Goal: Task Accomplishment & Management: Manage account settings

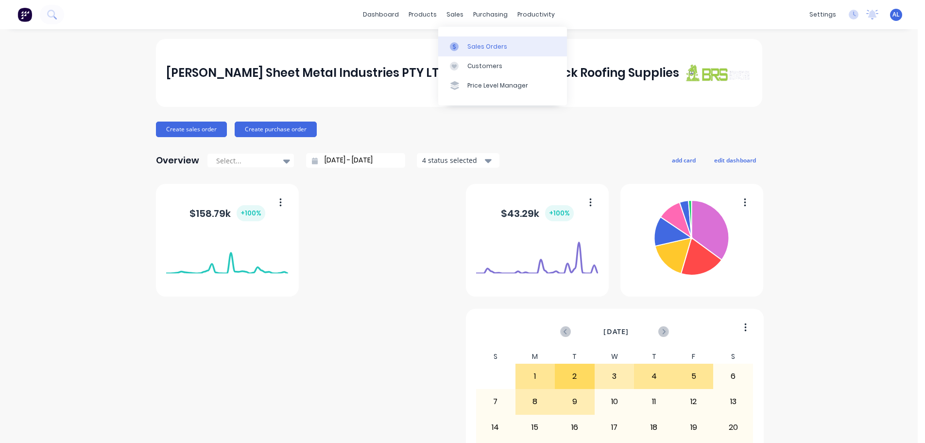
click at [485, 48] on div "Sales Orders" at bounding box center [487, 46] width 40 height 9
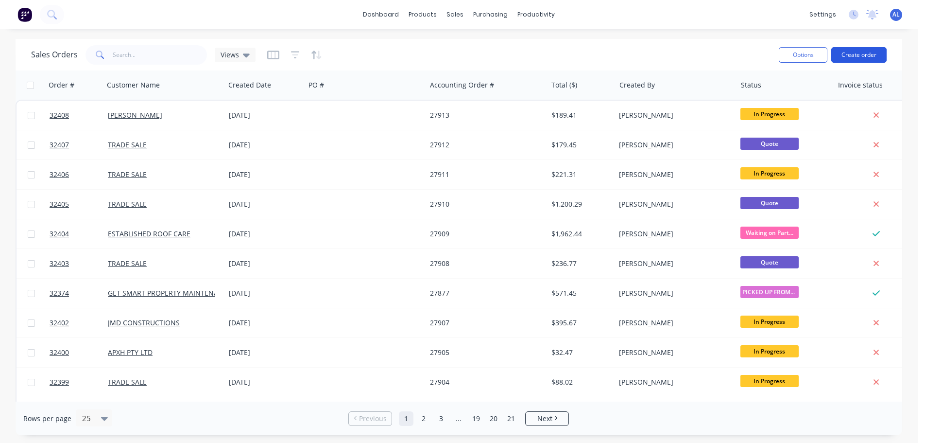
click at [864, 59] on button "Create order" at bounding box center [858, 55] width 55 height 16
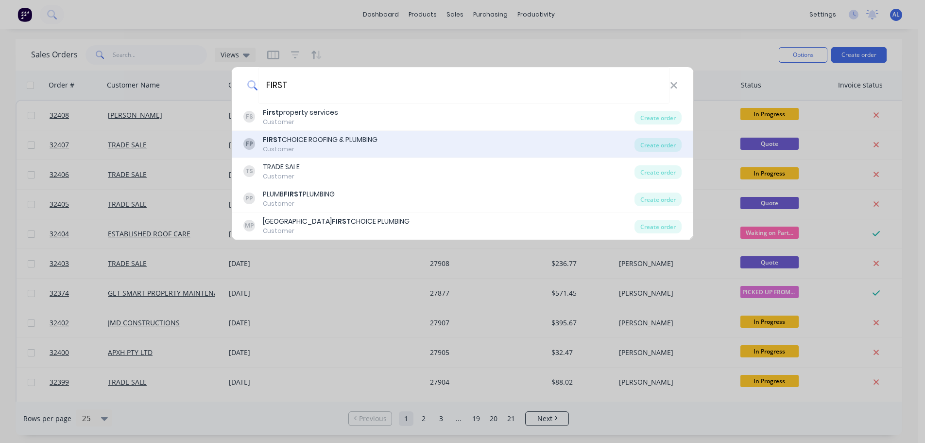
type input "FIRST"
click at [381, 144] on div "FP FIRST CHOICE ROOFING & PLUMBING Customer" at bounding box center [438, 144] width 391 height 19
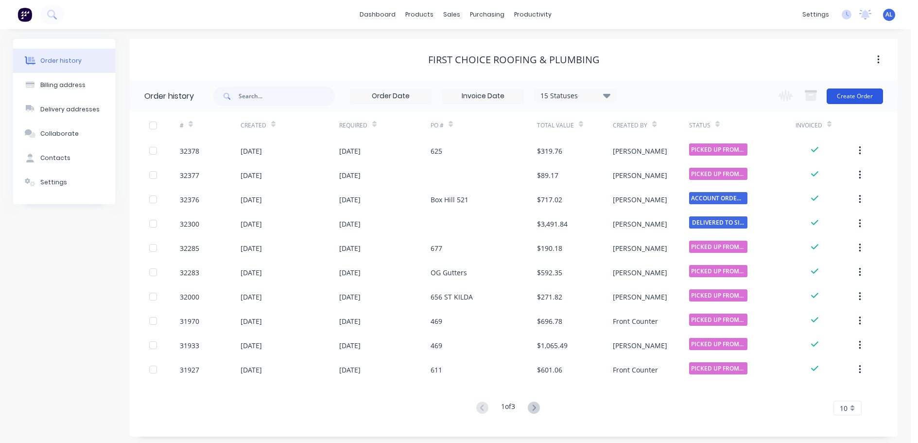
click at [854, 99] on button "Create Order" at bounding box center [855, 96] width 56 height 16
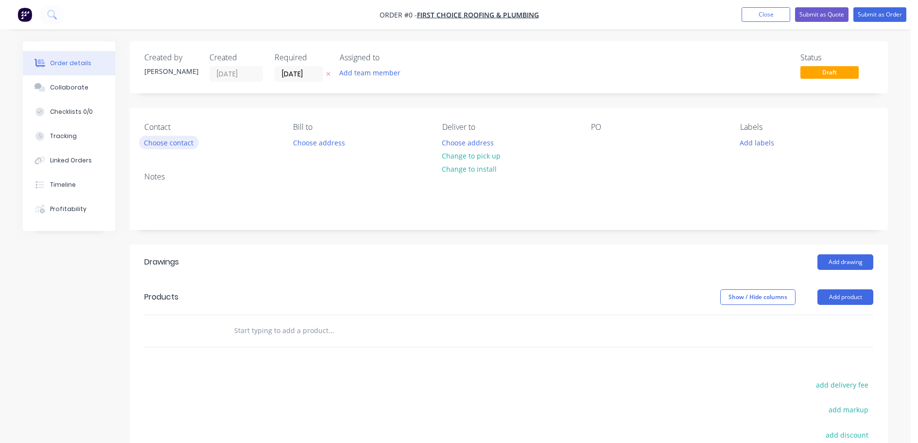
click at [182, 145] on button "Choose contact" at bounding box center [169, 142] width 60 height 13
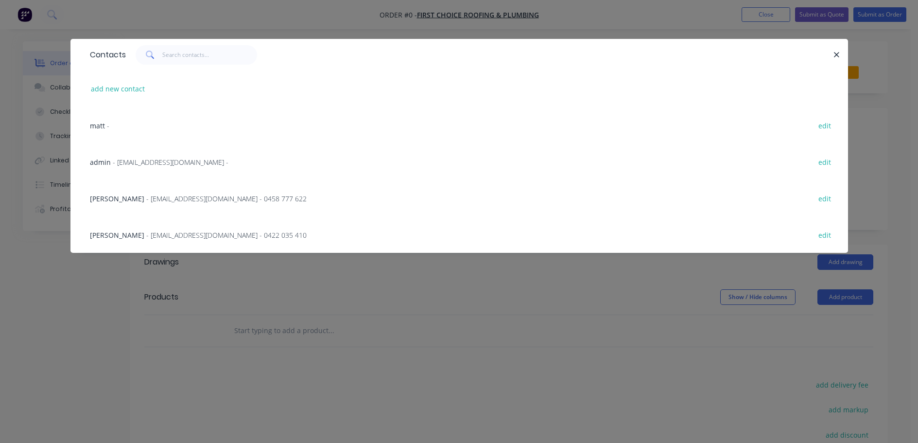
click at [174, 196] on span "- adam@firstchoiceroofingandplumbing.com.au - 0458 777 622" at bounding box center [226, 198] width 160 height 9
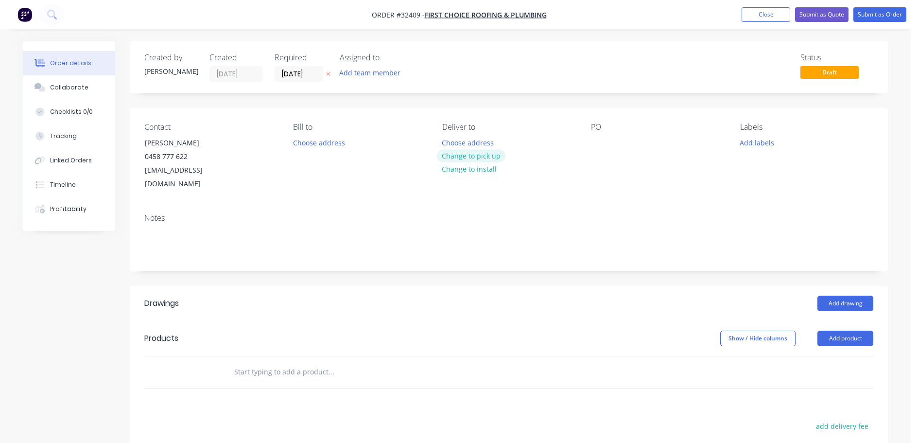
click at [453, 154] on button "Change to pick up" at bounding box center [471, 155] width 69 height 13
click at [594, 143] on div at bounding box center [599, 143] width 16 height 14
click at [309, 363] on input "text" at bounding box center [331, 371] width 194 height 19
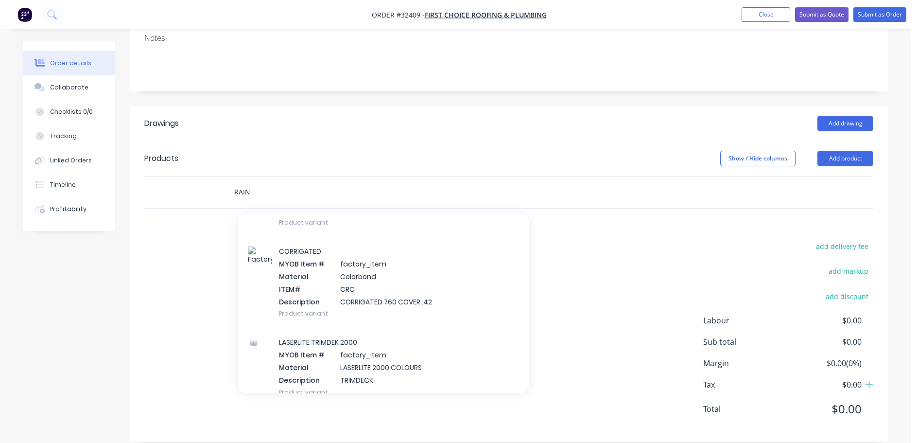
scroll to position [1215, 0]
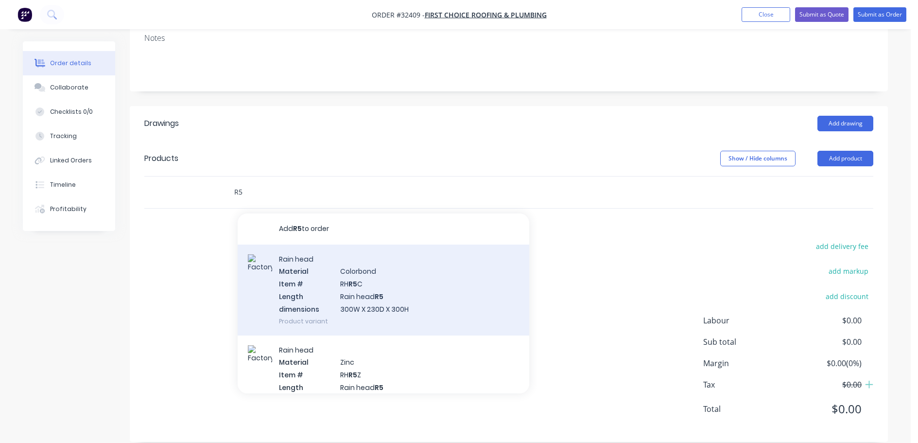
type input "R5"
click at [388, 287] on div "Rain head Material Colorbond Item # RH R5 C Length Rain head R5 dimensions 300W…" at bounding box center [384, 289] width 292 height 91
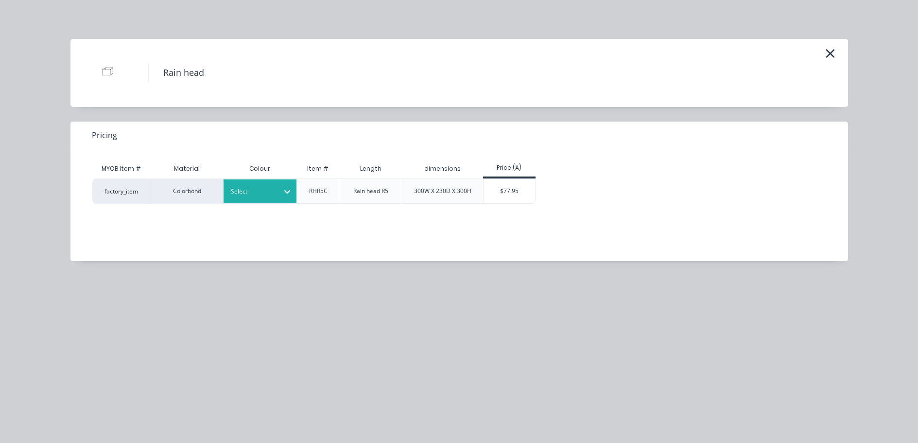
click at [288, 190] on icon at bounding box center [287, 192] width 10 height 10
click at [121, 339] on div "Surfmist" at bounding box center [60, 348] width 121 height 18
click at [515, 191] on div "$77.95" at bounding box center [510, 191] width 52 height 24
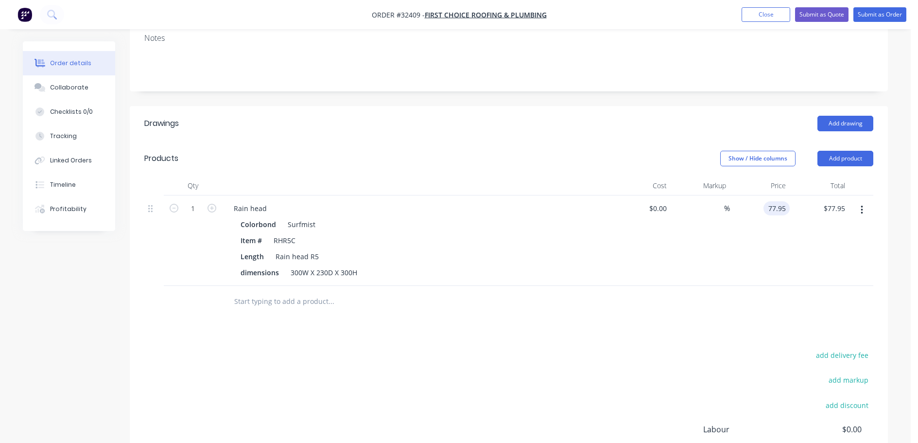
click at [777, 201] on input "77.95" at bounding box center [778, 208] width 22 height 14
type input "$88.95"
click at [754, 246] on div "$88.95 $88.95" at bounding box center [760, 240] width 60 height 90
click at [301, 265] on div "300W X 230D X 300H" at bounding box center [324, 272] width 74 height 14
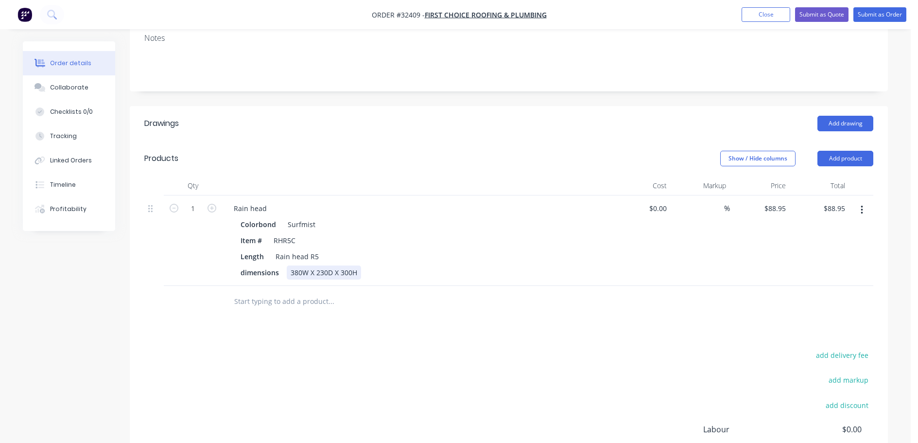
click at [325, 265] on div "380W X 230D X 300H" at bounding box center [324, 272] width 74 height 14
click at [328, 265] on div "380W X 230D X 300H" at bounding box center [324, 272] width 74 height 14
click at [350, 265] on div "380W X 180D X 300H" at bounding box center [324, 272] width 74 height 14
click at [371, 265] on div "dimensions 380W X 180D X 250 H" at bounding box center [415, 272] width 356 height 14
click at [651, 311] on div "Drawings Add drawing Products Show / Hide columns Add product Qty Cost Markup P…" at bounding box center [509, 328] width 758 height 445
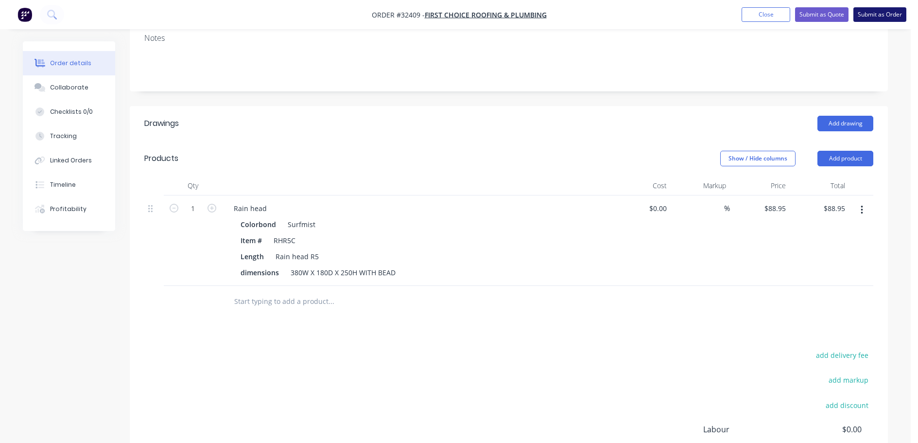
click at [873, 14] on button "Submit as Order" at bounding box center [879, 14] width 53 height 15
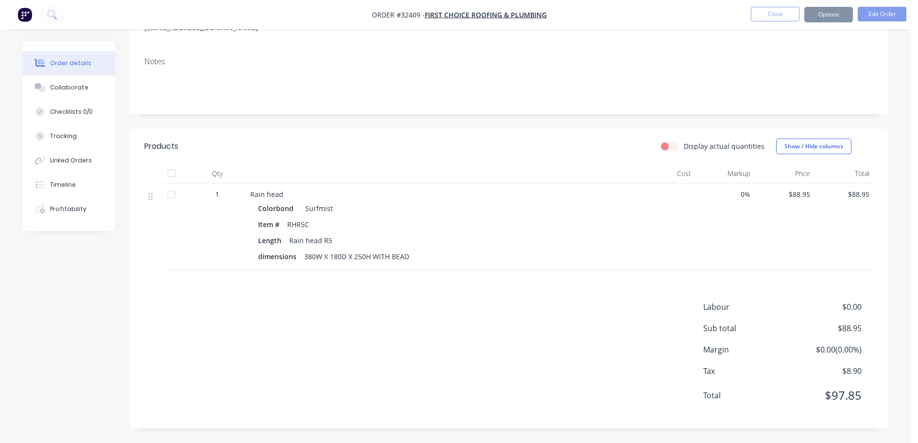
scroll to position [0, 0]
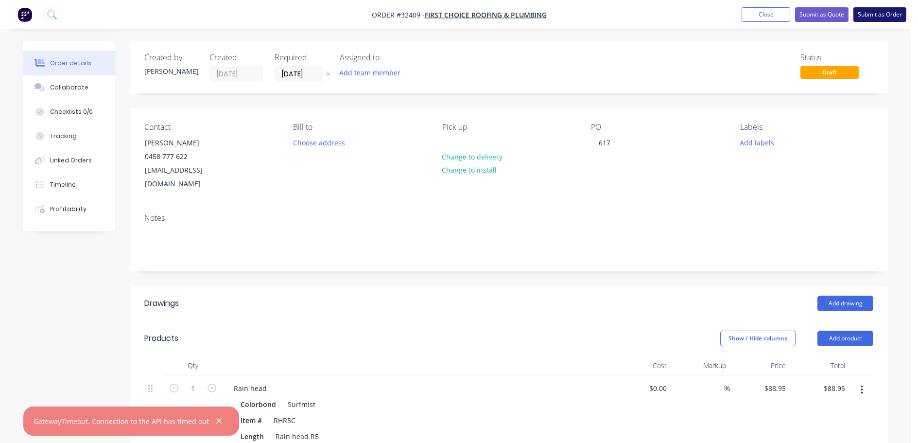
click at [880, 15] on button "Submit as Order" at bounding box center [879, 14] width 53 height 15
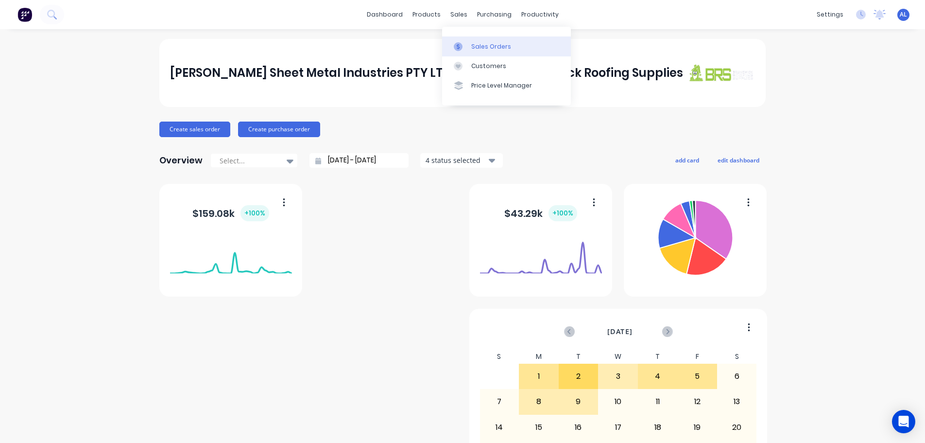
click at [485, 50] on div "Sales Orders" at bounding box center [491, 46] width 40 height 9
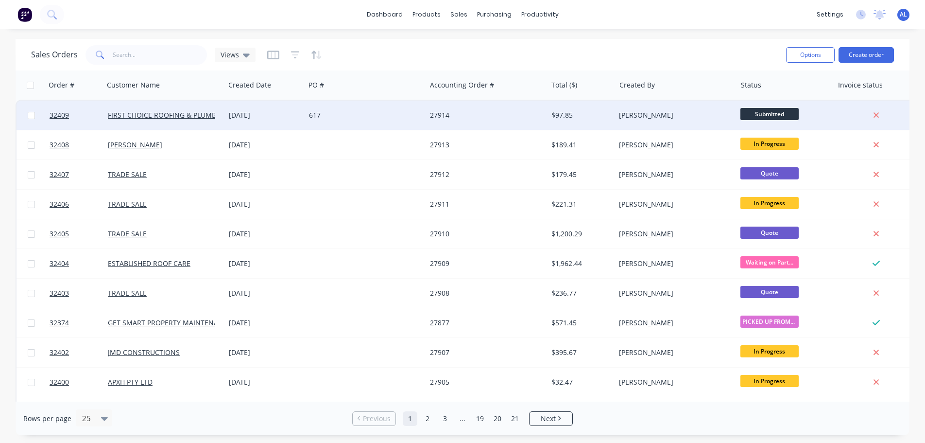
click at [660, 118] on div "[PERSON_NAME]" at bounding box center [673, 115] width 108 height 10
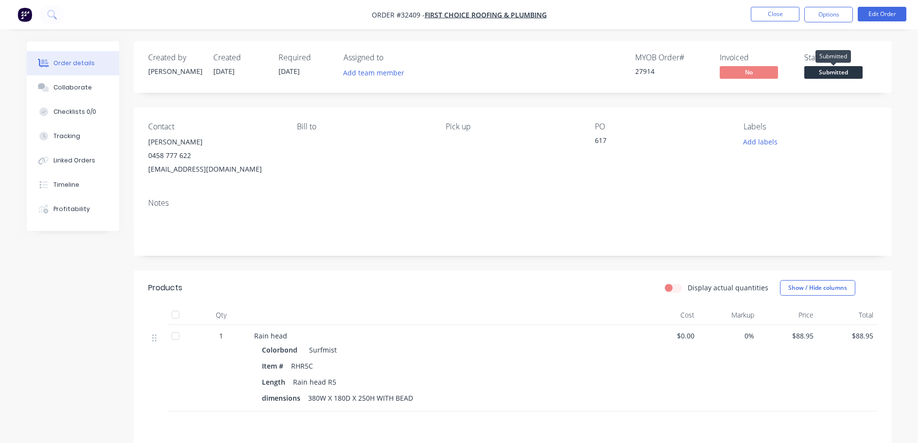
click at [852, 74] on span "Submitted" at bounding box center [833, 72] width 58 height 12
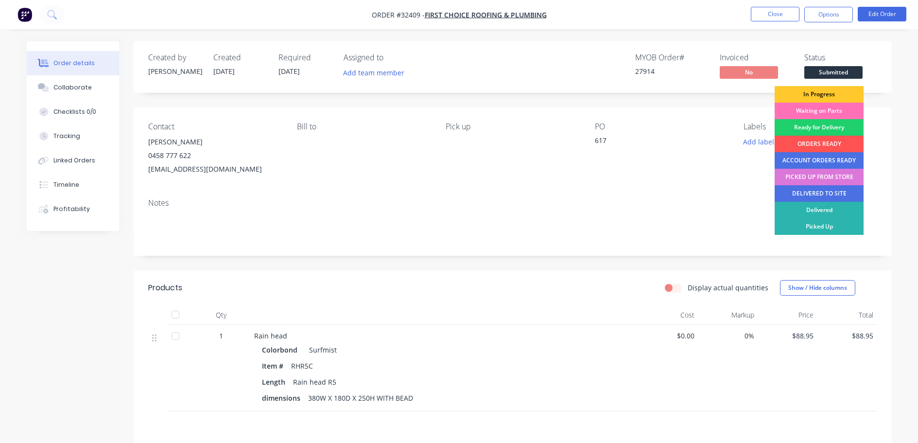
click at [824, 94] on div "In Progress" at bounding box center [819, 94] width 89 height 17
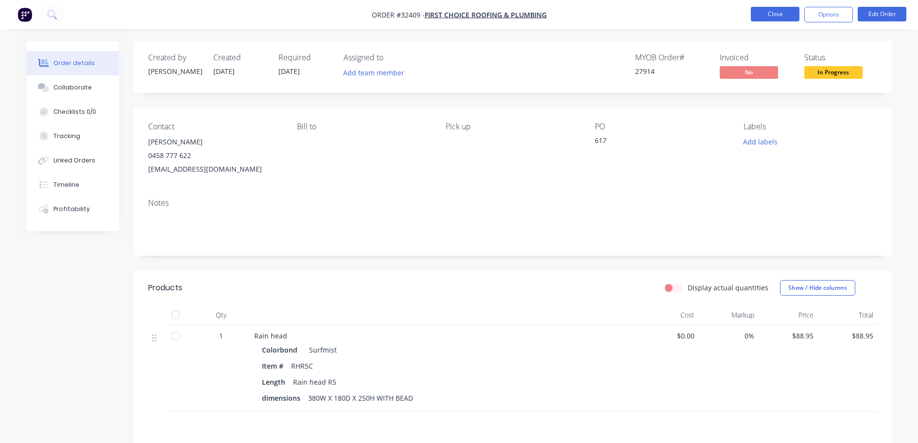
click at [771, 15] on button "Close" at bounding box center [775, 14] width 49 height 15
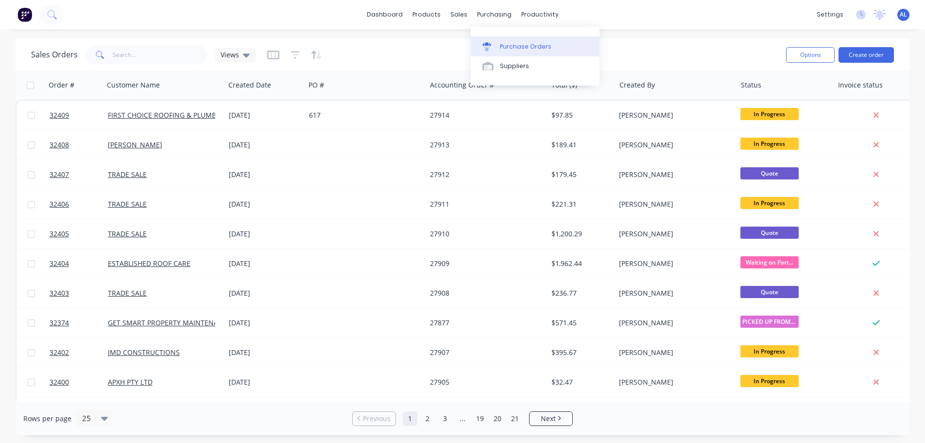
click at [531, 47] on div "Purchase Orders" at bounding box center [526, 46] width 52 height 9
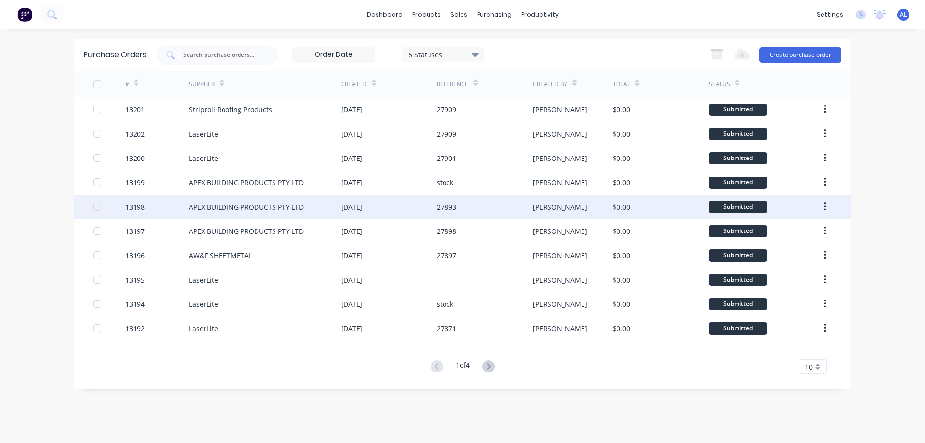
click at [438, 211] on div "27893" at bounding box center [446, 207] width 19 height 10
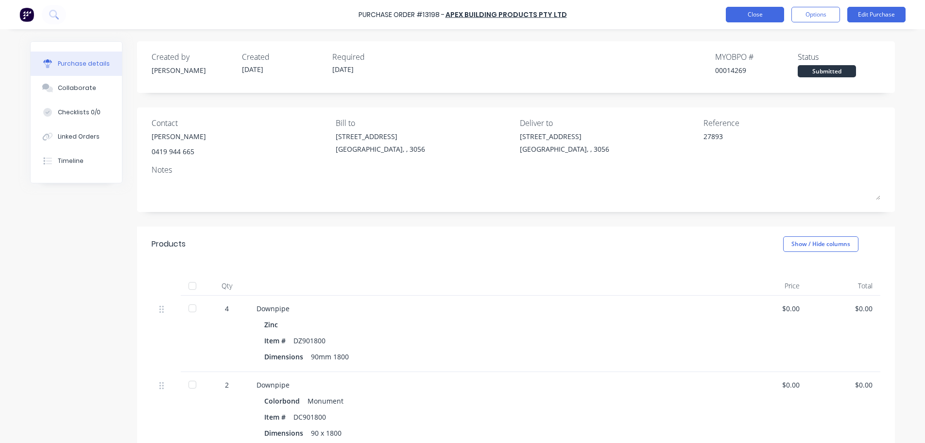
click at [767, 17] on button "Close" at bounding box center [755, 15] width 58 height 16
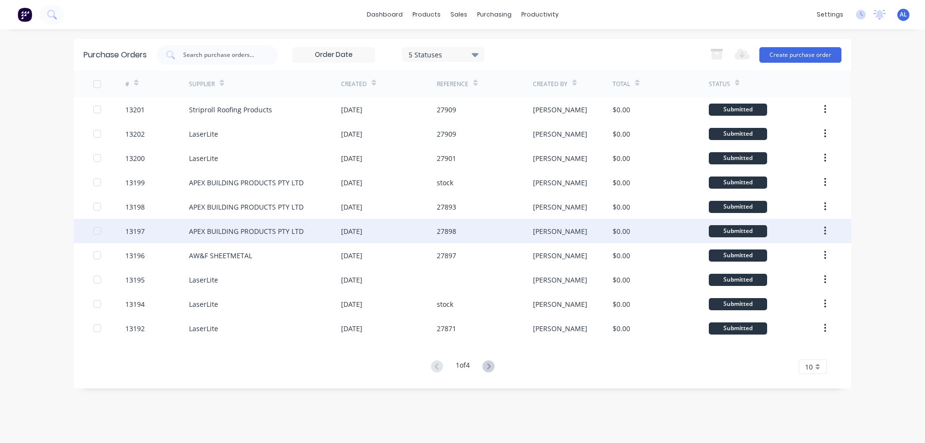
click at [373, 237] on div "[DATE]" at bounding box center [389, 231] width 96 height 24
type textarea "x"
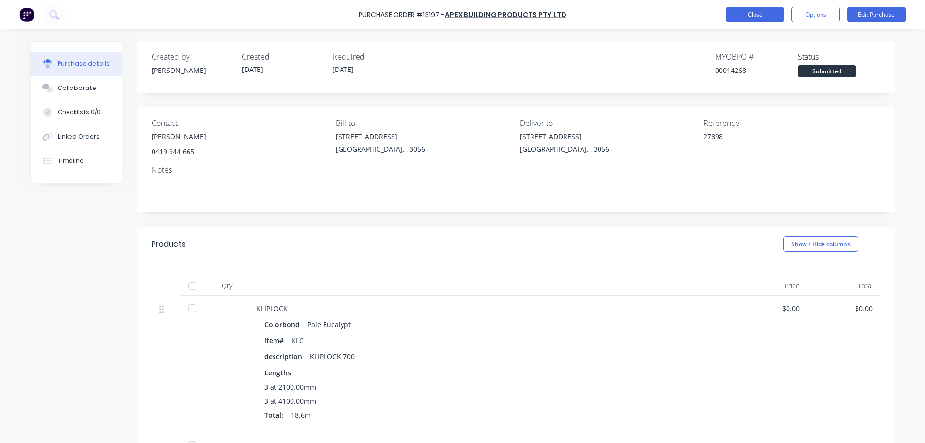
click at [755, 18] on button "Close" at bounding box center [755, 15] width 58 height 16
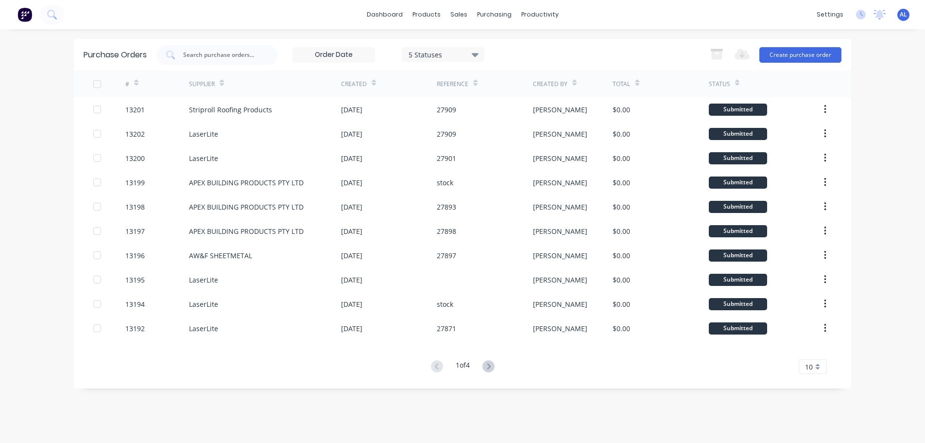
click at [26, 15] on img at bounding box center [24, 14] width 15 height 15
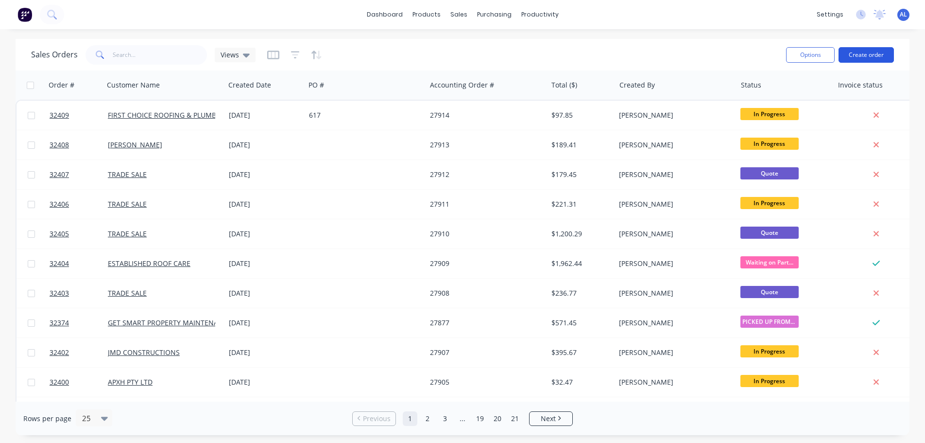
click at [872, 58] on button "Create order" at bounding box center [866, 55] width 55 height 16
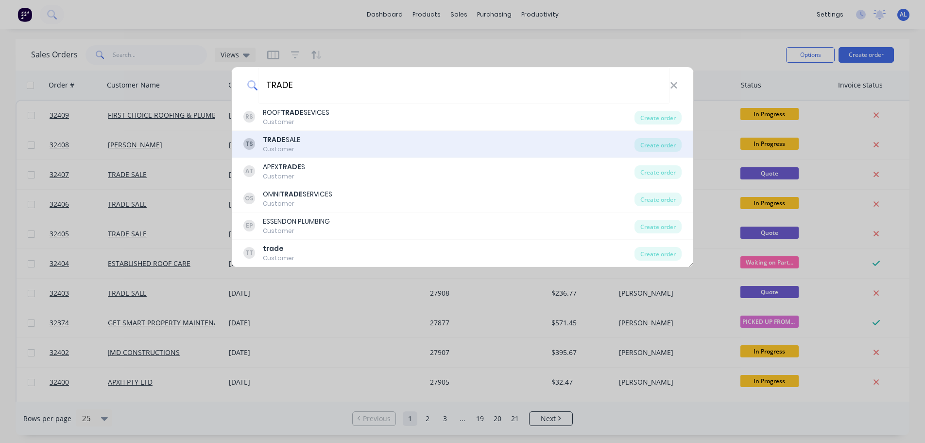
type input "TRADE"
click at [322, 139] on div "TS TRADE SALE Customer" at bounding box center [438, 144] width 391 height 19
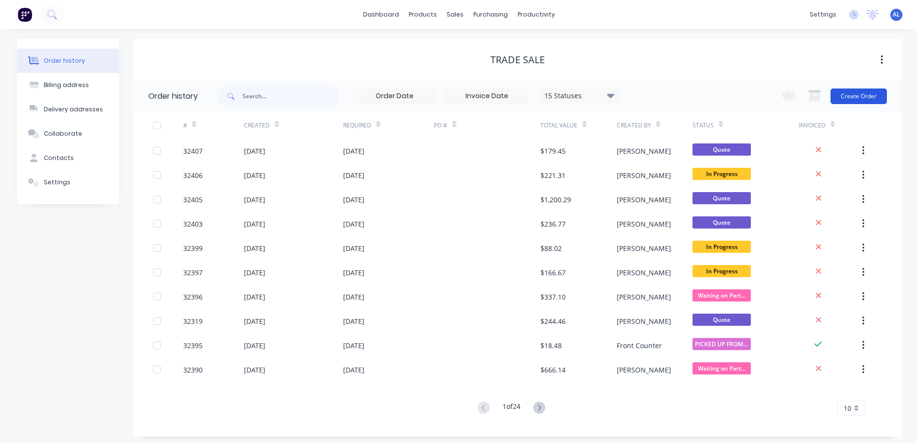
click at [858, 96] on button "Create Order" at bounding box center [859, 96] width 56 height 16
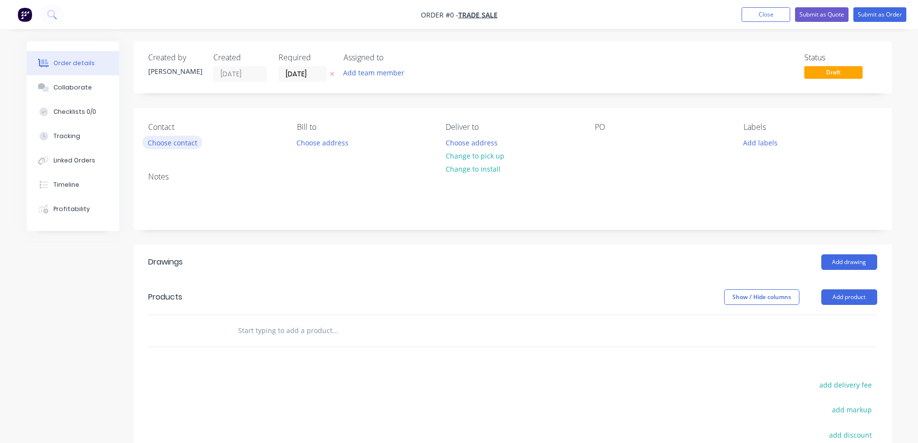
click at [183, 143] on button "Choose contact" at bounding box center [172, 142] width 60 height 13
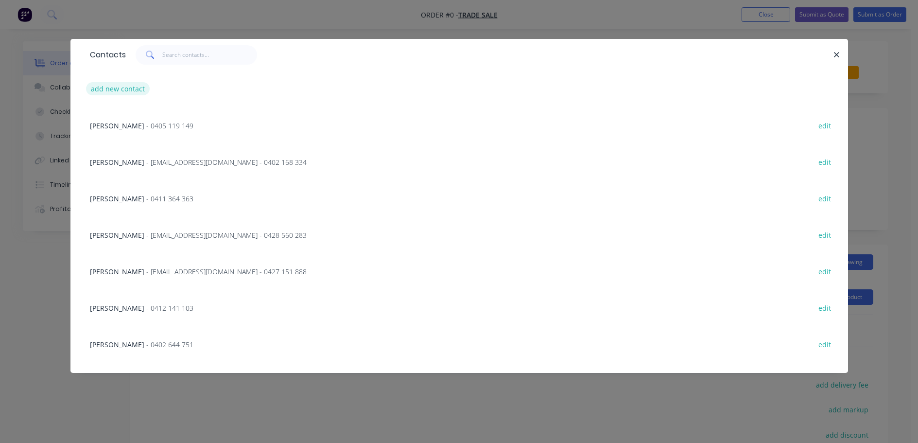
click at [124, 88] on button "add new contact" at bounding box center [118, 88] width 64 height 13
select select "AU"
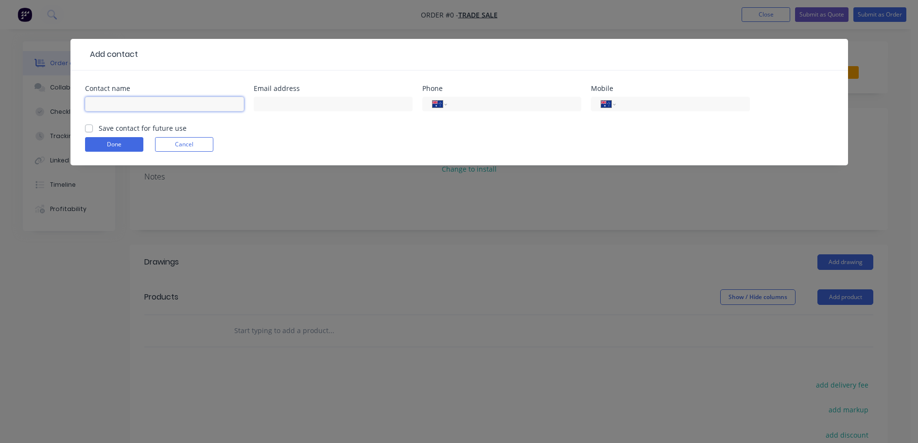
drag, startPoint x: 138, startPoint y: 98, endPoint x: 170, endPoint y: 73, distance: 40.5
click at [139, 94] on div at bounding box center [164, 108] width 159 height 29
click at [159, 105] on input "LACHLAN" at bounding box center [164, 104] width 159 height 15
type input "[PERSON_NAME]"
click at [370, 107] on input "text" at bounding box center [333, 104] width 159 height 15
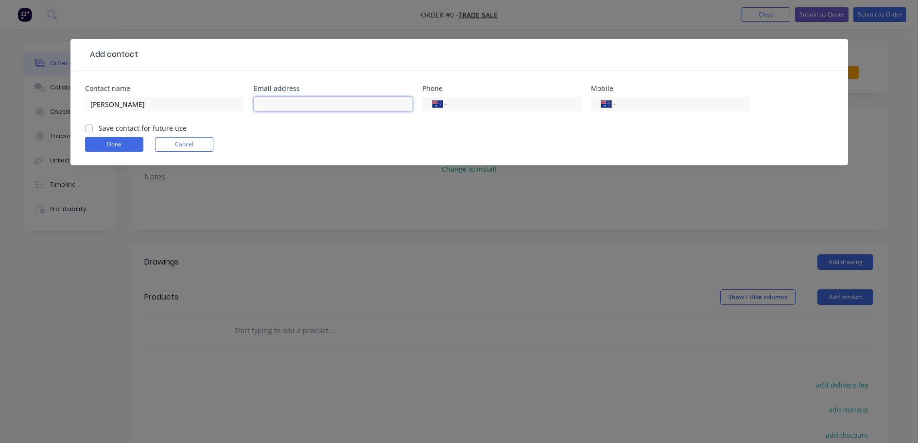
paste input "[PERSON_NAME] <[EMAIL_ADDRESS][DOMAIN_NAME]>"
type input "[EMAIL_ADDRESS][DOMAIN_NAME]"
drag, startPoint x: 629, startPoint y: 102, endPoint x: 638, endPoint y: 117, distance: 17.0
click at [629, 102] on input "tel" at bounding box center [681, 104] width 117 height 11
drag, startPoint x: 89, startPoint y: 126, endPoint x: 98, endPoint y: 130, distance: 10.0
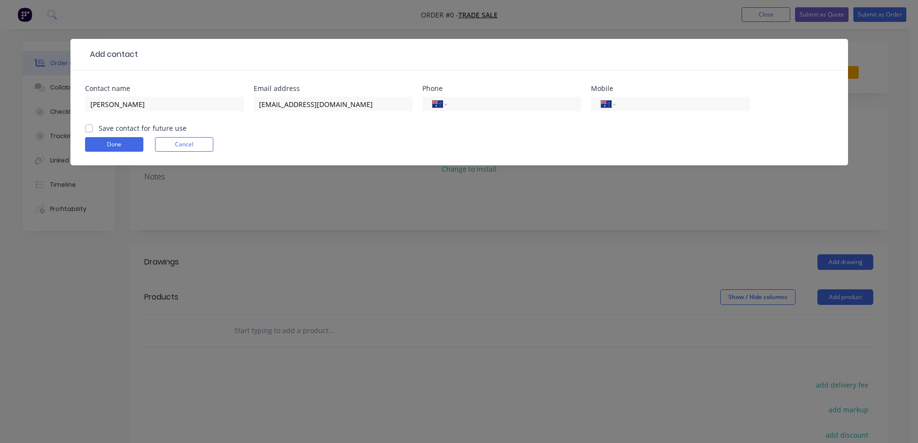
click at [99, 126] on label "Save contact for future use" at bounding box center [143, 128] width 88 height 10
click at [89, 126] on input "Save contact for future use" at bounding box center [89, 127] width 8 height 9
checkbox input "true"
click at [113, 145] on button "Done" at bounding box center [114, 144] width 58 height 15
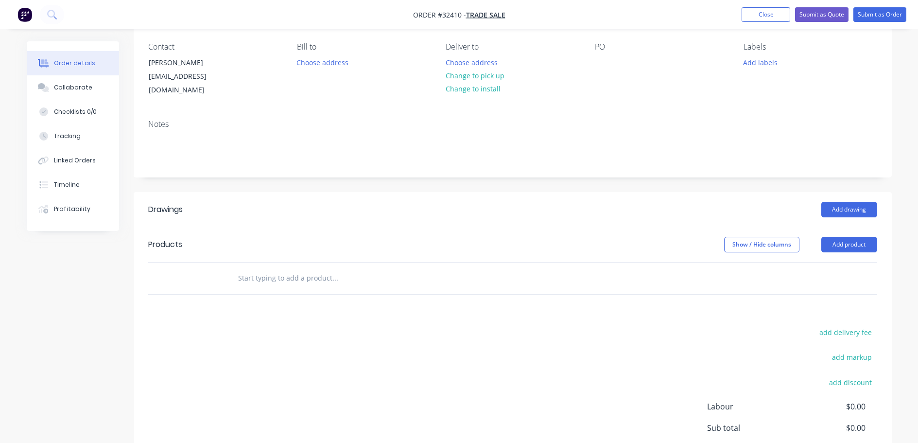
scroll to position [169, 0]
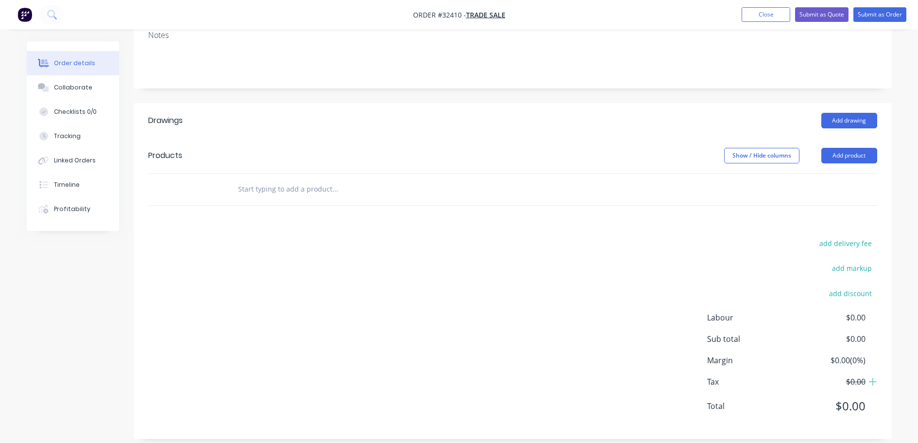
click at [280, 179] on input "text" at bounding box center [335, 188] width 194 height 19
click at [278, 179] on input "text" at bounding box center [335, 188] width 194 height 19
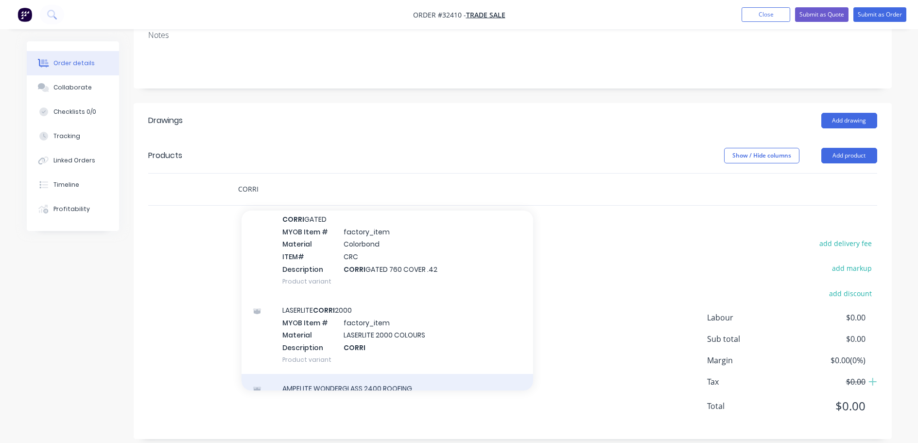
scroll to position [146, 0]
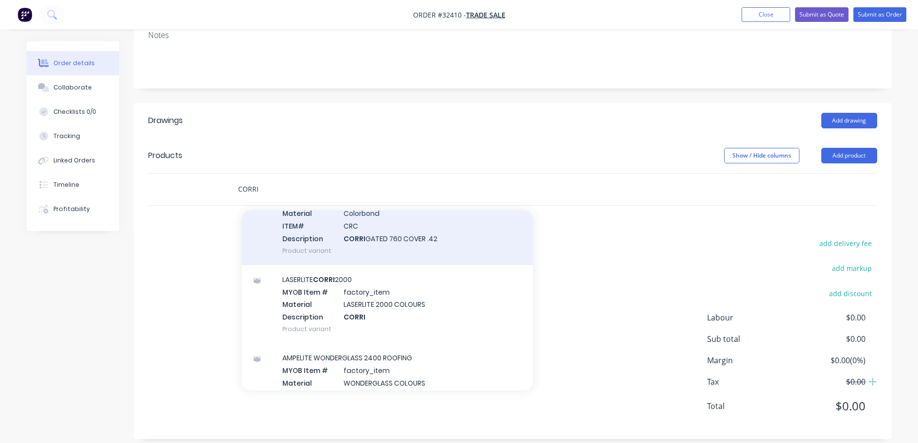
type input "CORRI"
click at [429, 228] on div "CORRI GATED MYOB Item # factory_item Material Colorbond ITEM# CRC Description C…" at bounding box center [388, 219] width 292 height 91
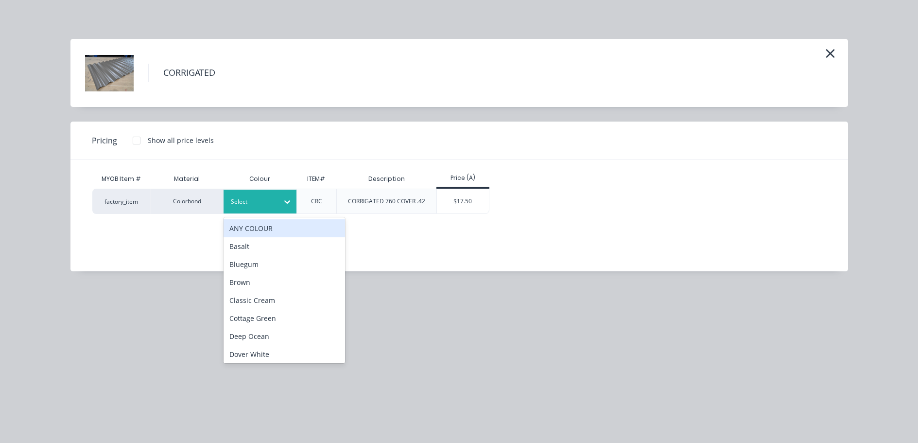
click at [277, 204] on div "Select" at bounding box center [251, 201] width 54 height 13
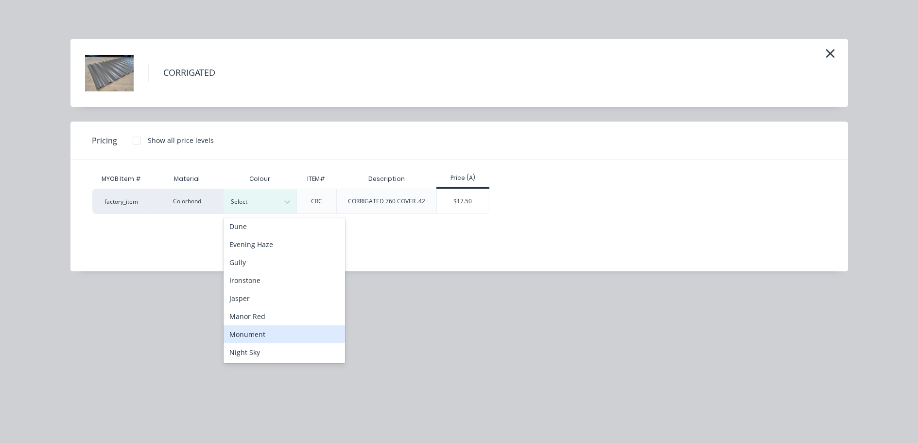
click at [286, 333] on div "Monument" at bounding box center [284, 334] width 121 height 18
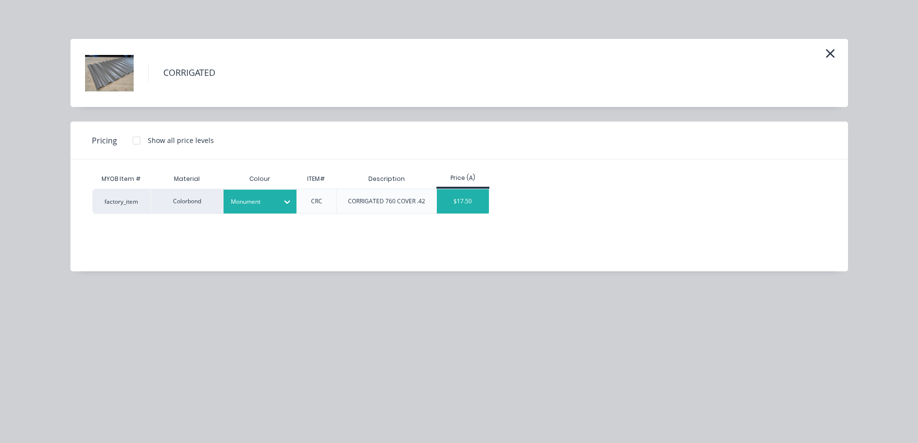
click at [472, 203] on div "$17.50" at bounding box center [463, 201] width 52 height 24
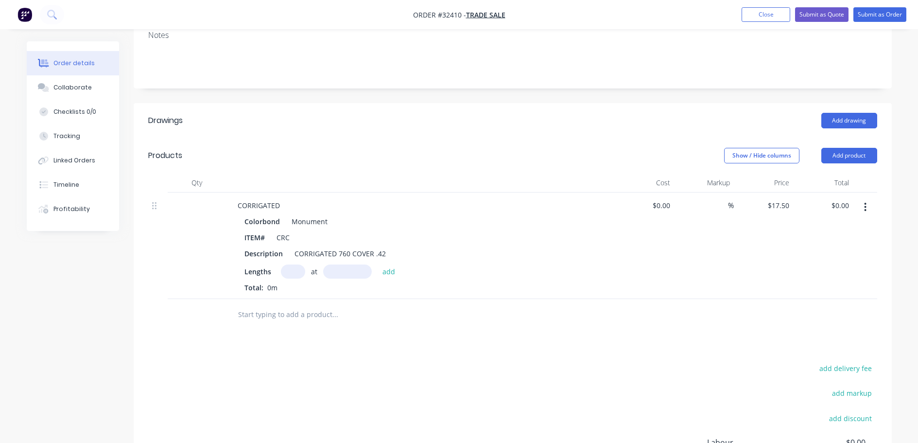
click at [296, 264] on input "text" at bounding box center [293, 271] width 24 height 14
type input "11"
type input "2000"
click at [378, 264] on button "add" at bounding box center [389, 270] width 23 height 13
type input "$385.00"
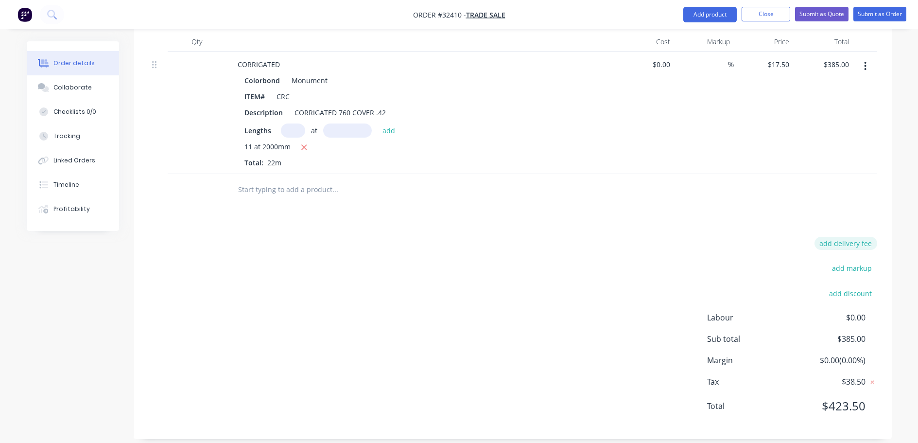
click at [855, 237] on button "add delivery fee" at bounding box center [845, 243] width 63 height 13
type input "80"
click input "submit" at bounding box center [0, 0] width 0 height 0
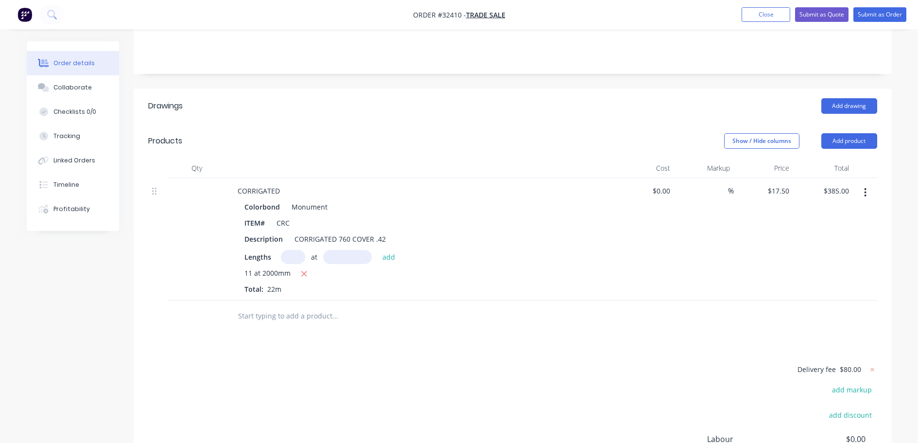
scroll to position [14, 0]
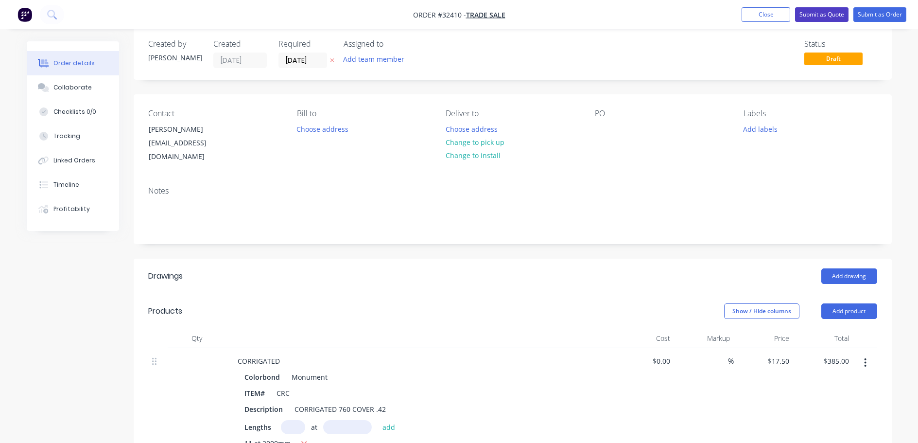
click at [808, 15] on button "Submit as Quote" at bounding box center [821, 14] width 53 height 15
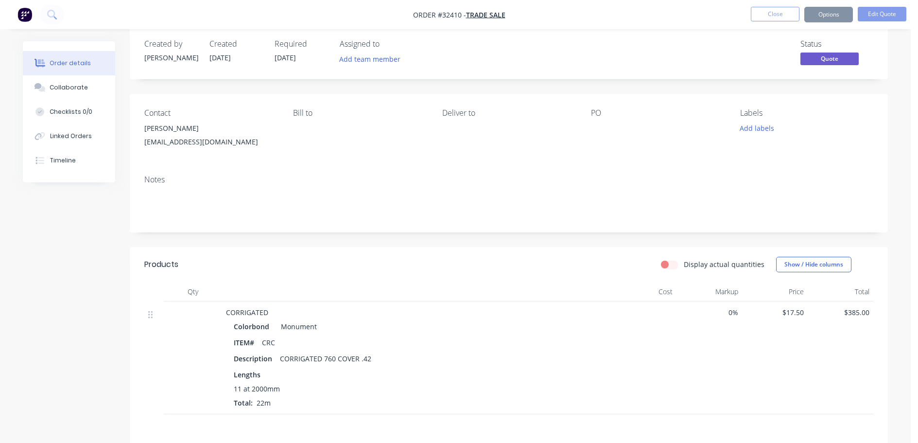
scroll to position [0, 0]
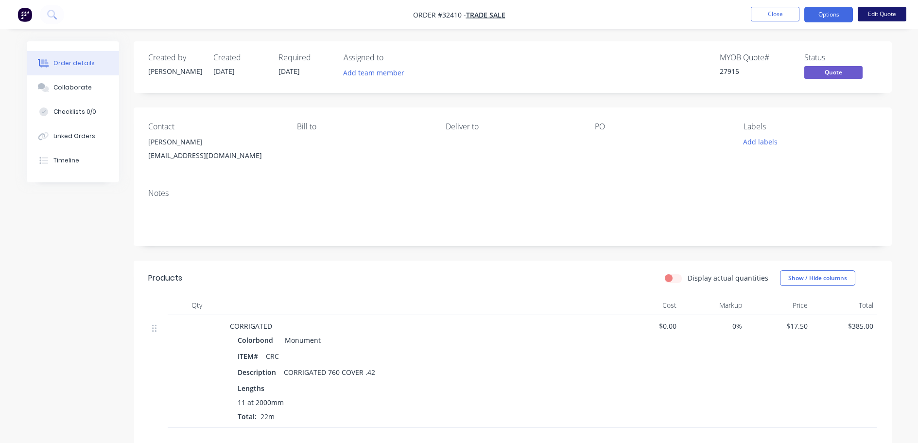
click at [869, 14] on button "Edit Quote" at bounding box center [882, 14] width 49 height 15
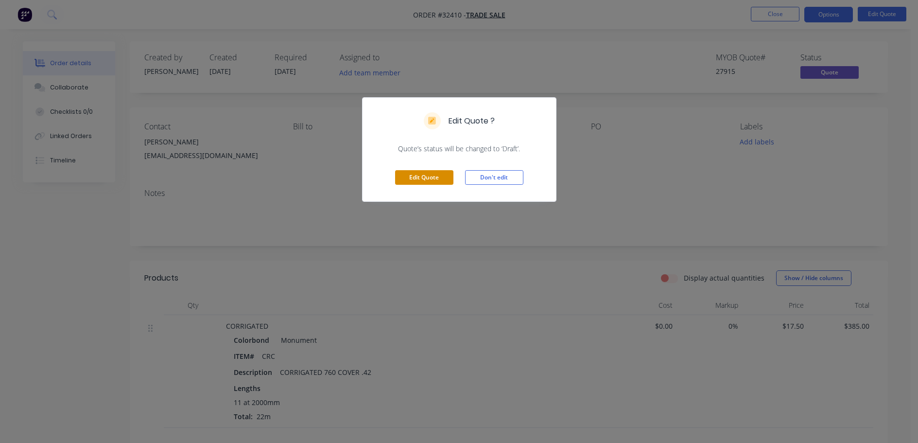
click at [428, 179] on button "Edit Quote" at bounding box center [424, 177] width 58 height 15
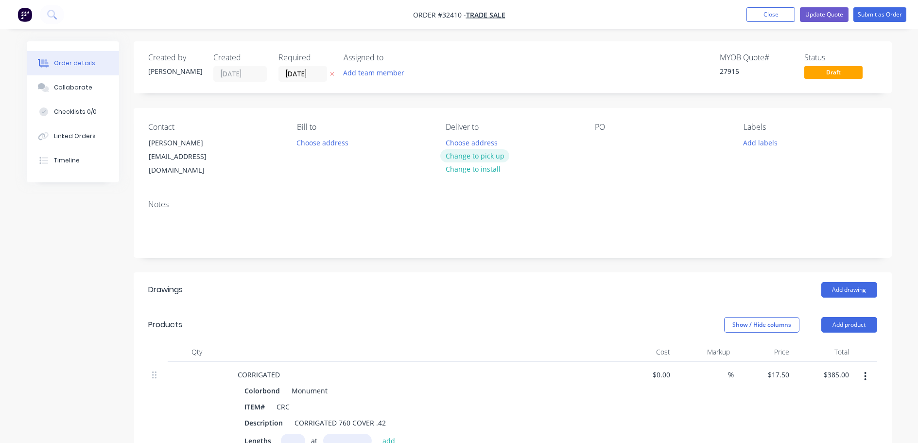
click at [474, 155] on button "Change to pick up" at bounding box center [474, 155] width 69 height 13
click at [469, 157] on button "Change to delivery" at bounding box center [475, 156] width 71 height 13
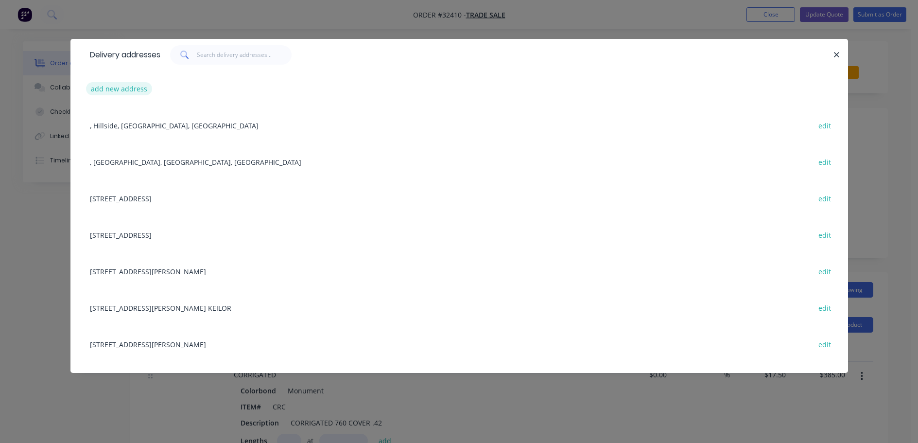
click at [112, 92] on button "add new address" at bounding box center [119, 88] width 67 height 13
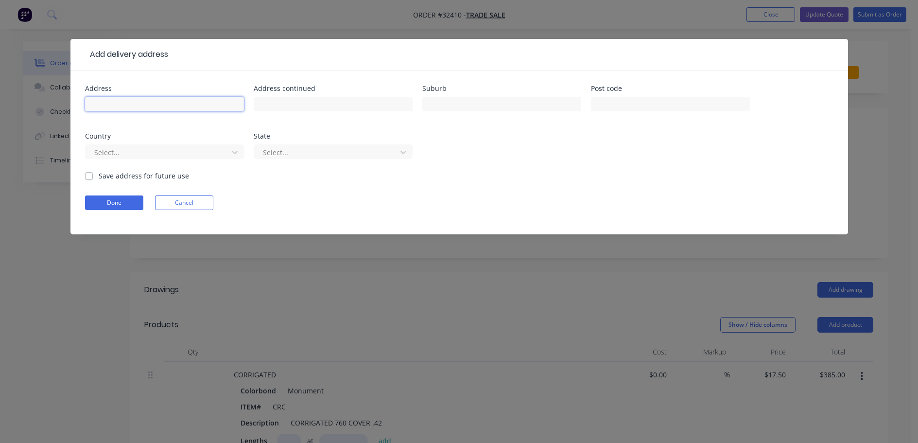
click at [152, 104] on input "text" at bounding box center [164, 104] width 159 height 15
type input "[STREET_ADDRESS]"
type input "FLEMINGTON"
drag, startPoint x: 88, startPoint y: 178, endPoint x: 91, endPoint y: 187, distance: 9.7
click at [99, 178] on label "Save address for future use" at bounding box center [144, 176] width 90 height 10
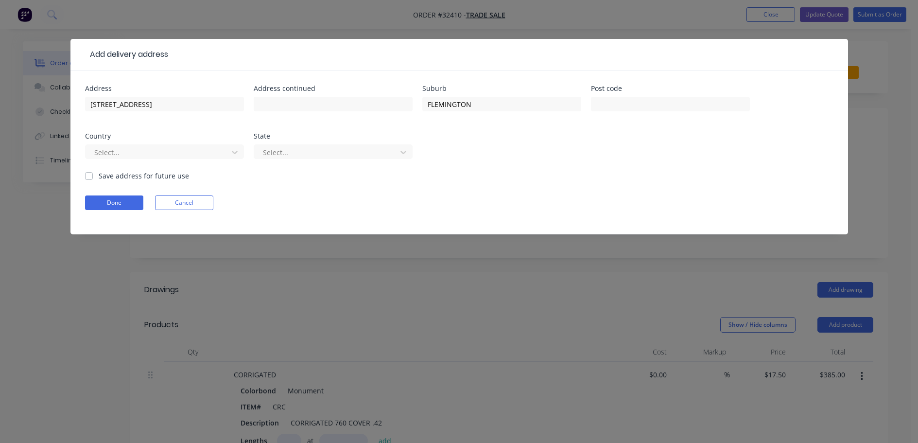
click at [88, 178] on input "Save address for future use" at bounding box center [89, 175] width 8 height 9
checkbox input "true"
click at [115, 199] on button "Done" at bounding box center [114, 202] width 58 height 15
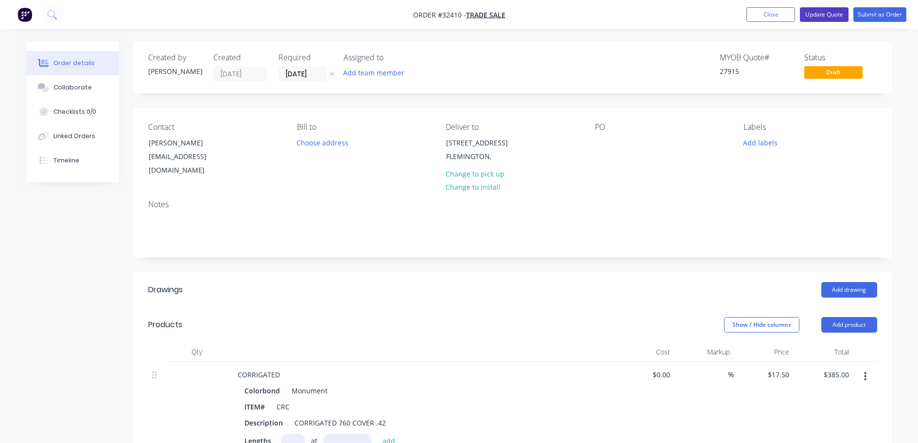
click at [835, 12] on button "Update Quote" at bounding box center [824, 14] width 49 height 15
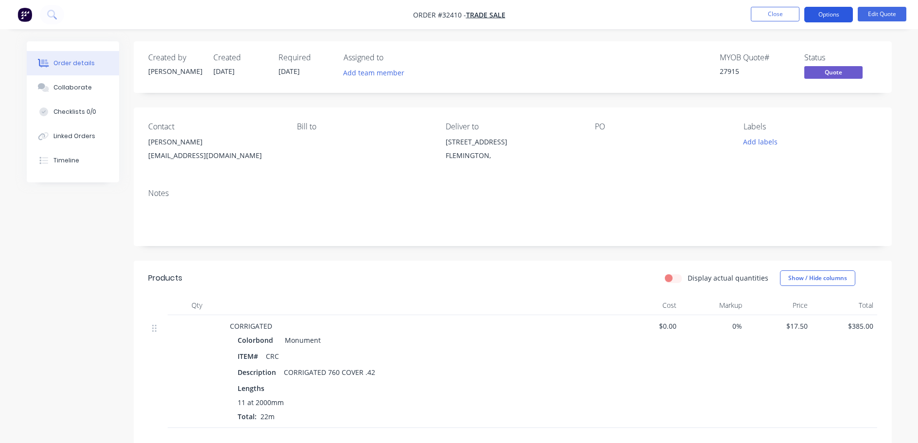
click at [823, 12] on button "Options" at bounding box center [828, 15] width 49 height 16
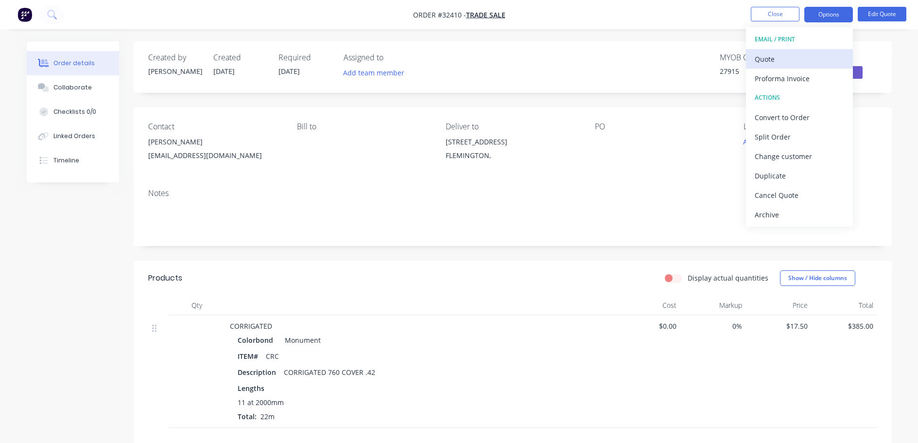
click at [799, 57] on div "Quote" at bounding box center [799, 59] width 89 height 14
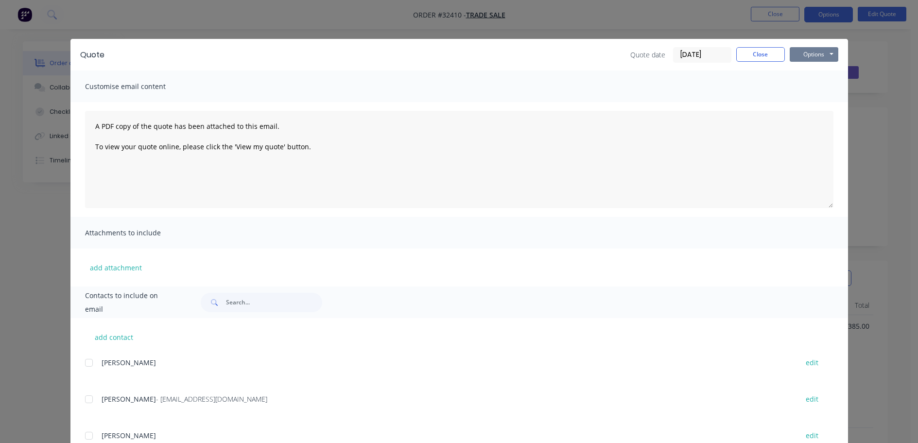
click at [804, 53] on button "Options" at bounding box center [814, 54] width 49 height 15
click at [259, 302] on input "text" at bounding box center [274, 302] width 96 height 19
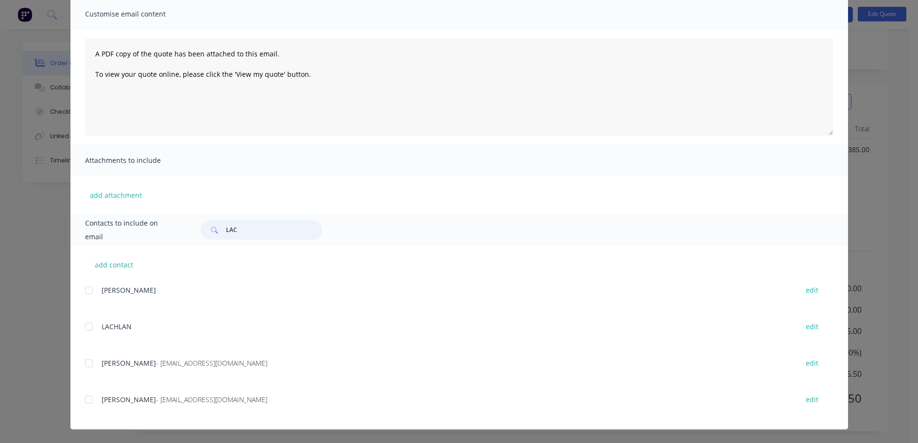
scroll to position [179, 0]
click at [86, 398] on div at bounding box center [88, 399] width 19 height 19
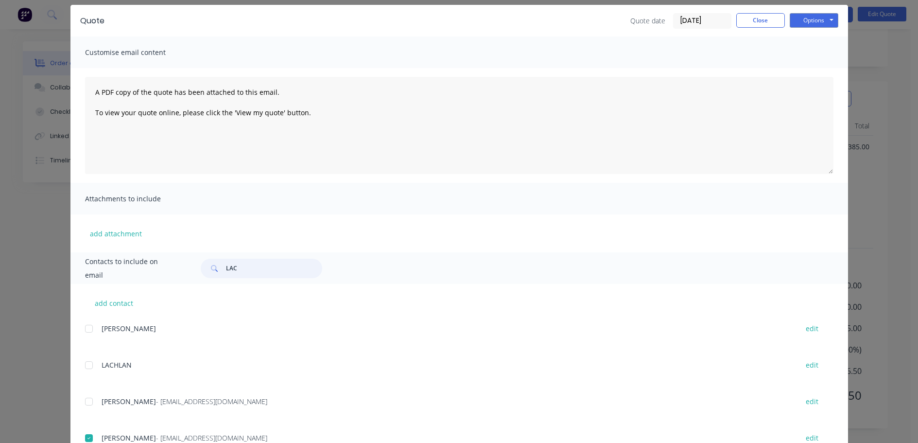
scroll to position [0, 0]
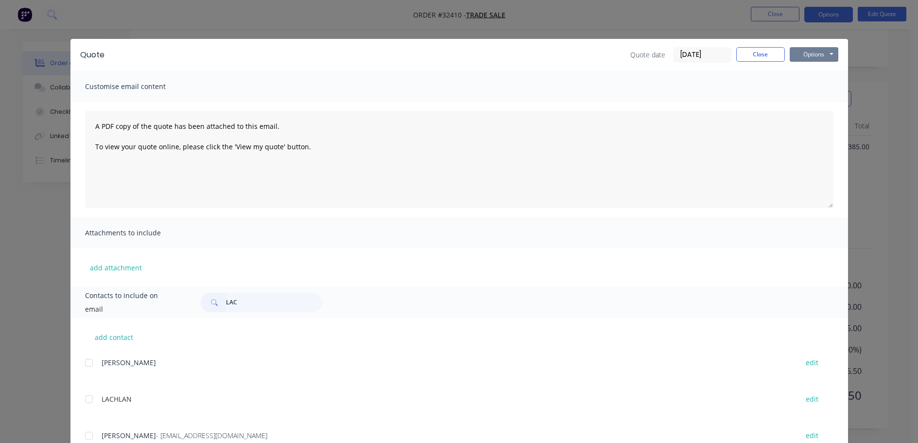
click at [816, 53] on button "Options" at bounding box center [814, 54] width 49 height 15
click at [816, 102] on button "Email" at bounding box center [821, 104] width 62 height 16
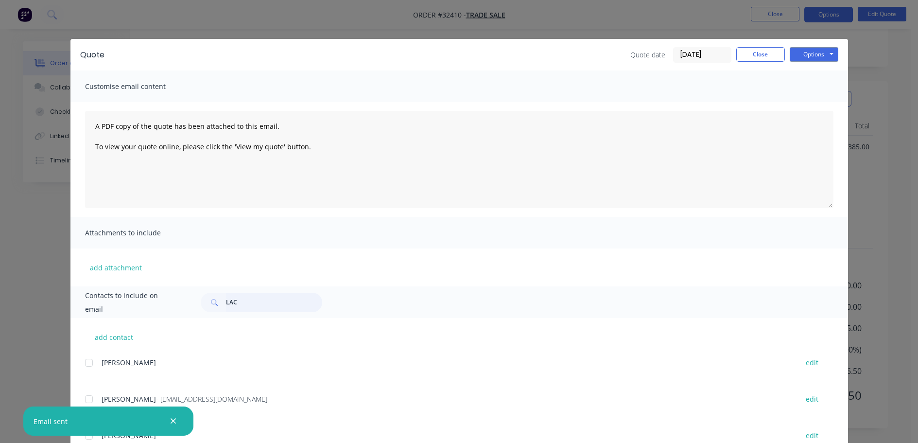
click at [263, 305] on input "LAC" at bounding box center [274, 302] width 96 height 19
type input "L"
click at [762, 55] on button "Close" at bounding box center [760, 54] width 49 height 15
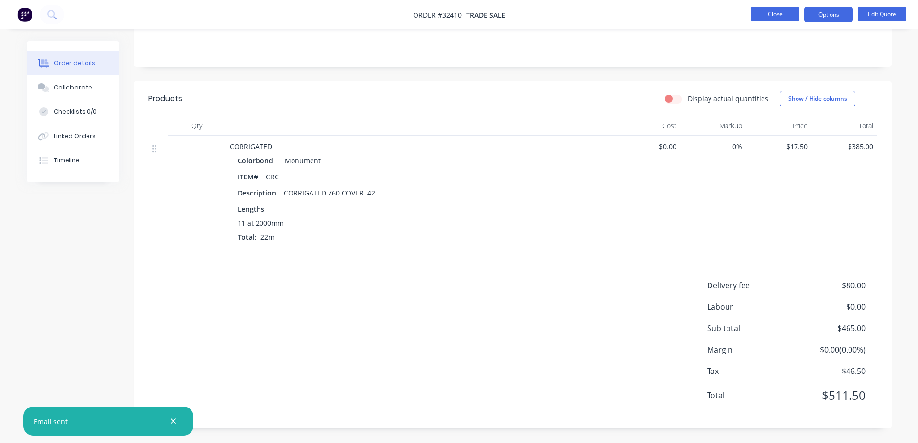
click at [779, 17] on button "Close" at bounding box center [775, 14] width 49 height 15
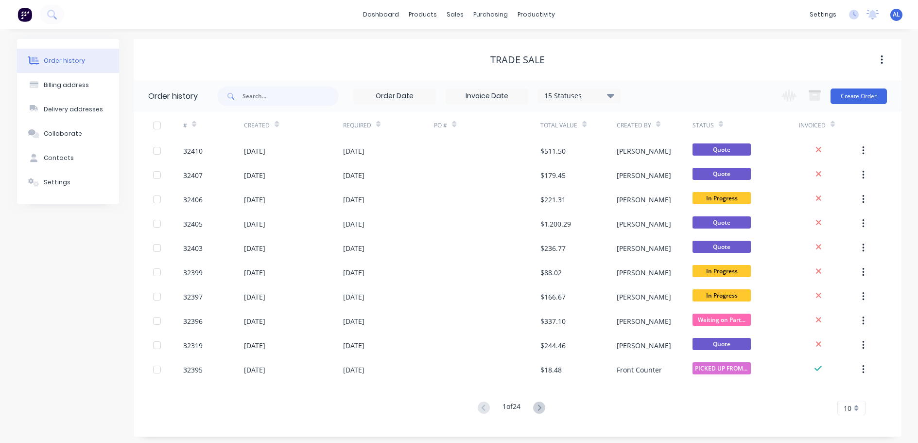
click at [25, 14] on img at bounding box center [24, 14] width 15 height 15
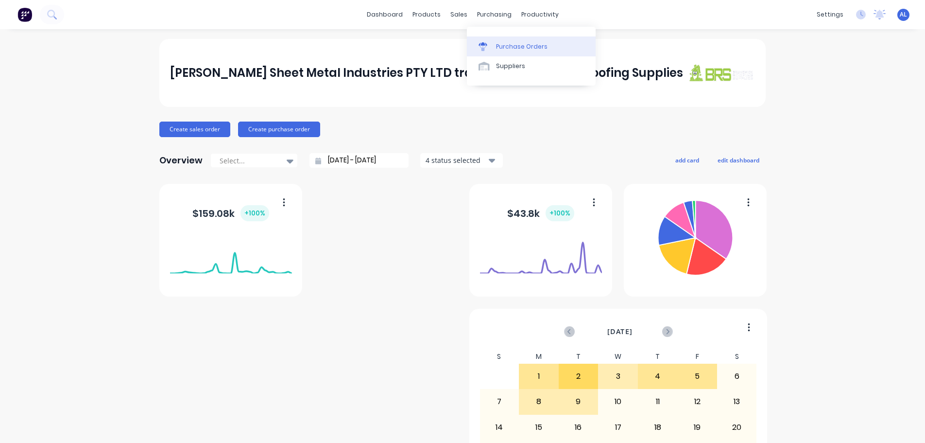
click at [506, 46] on div "Purchase Orders" at bounding box center [522, 46] width 52 height 9
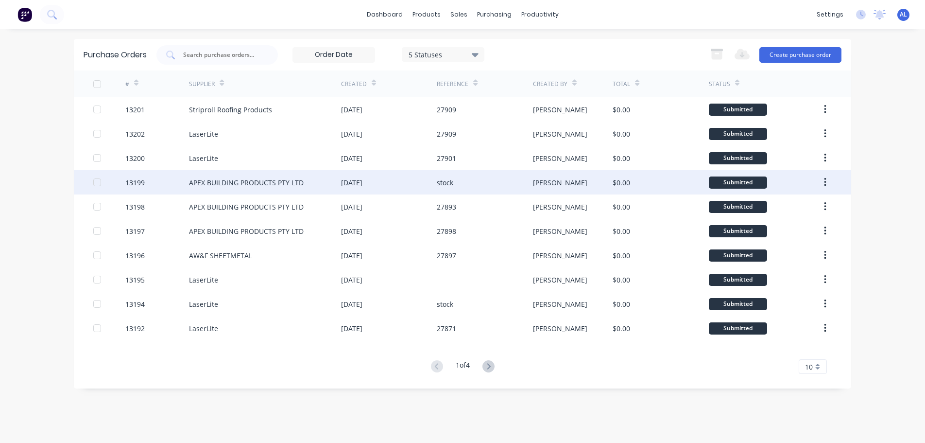
click at [429, 186] on div "[DATE]" at bounding box center [389, 182] width 96 height 24
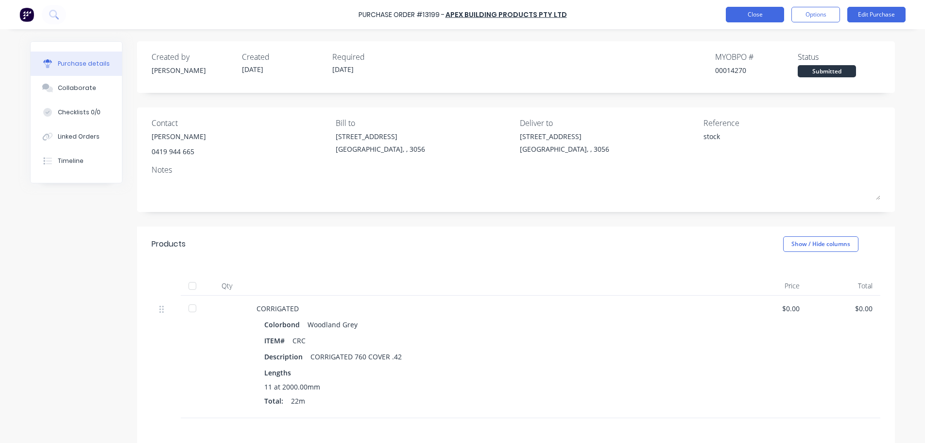
click at [743, 17] on button "Close" at bounding box center [755, 15] width 58 height 16
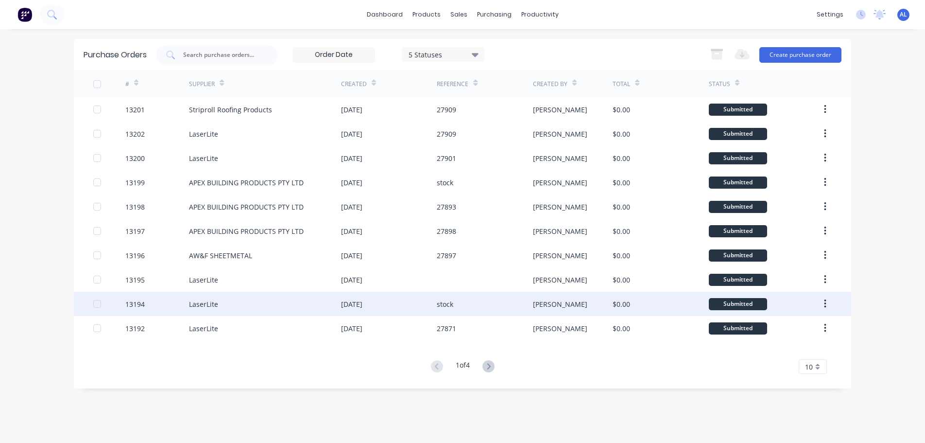
click at [467, 304] on div "stock" at bounding box center [485, 304] width 96 height 24
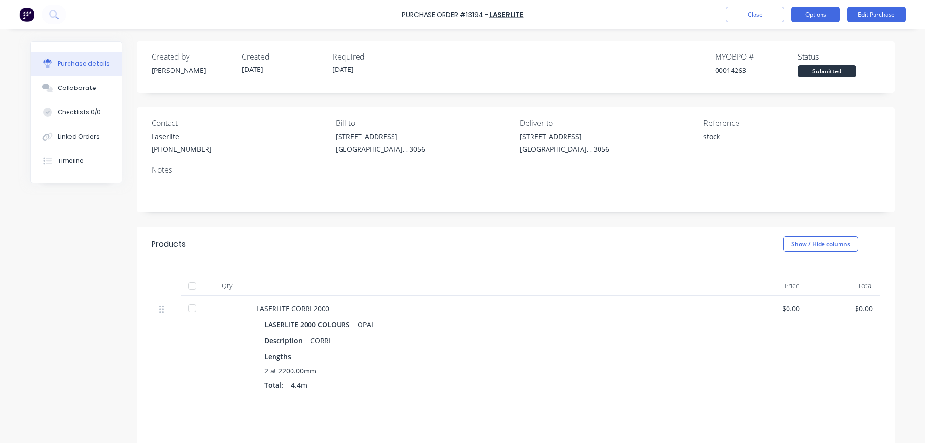
click at [820, 15] on button "Options" at bounding box center [816, 15] width 49 height 16
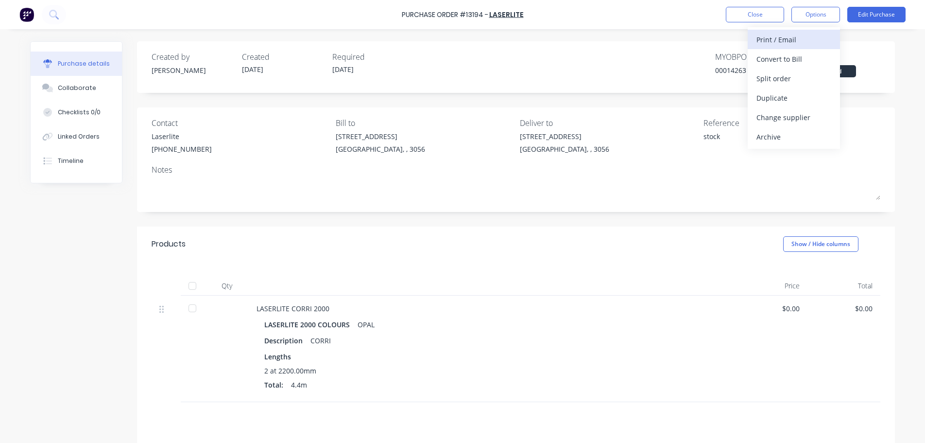
click at [793, 45] on div "Print / Email" at bounding box center [794, 40] width 75 height 14
click at [784, 78] on div "Without pricing" at bounding box center [794, 78] width 75 height 14
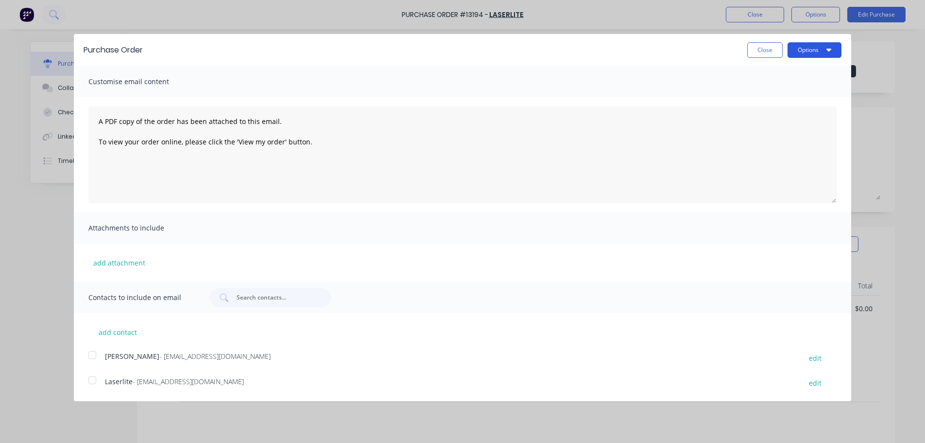
click at [819, 53] on button "Options" at bounding box center [815, 50] width 54 height 16
click at [807, 75] on div "Print" at bounding box center [795, 75] width 75 height 14
click at [765, 52] on button "Close" at bounding box center [764, 50] width 35 height 16
type textarea "x"
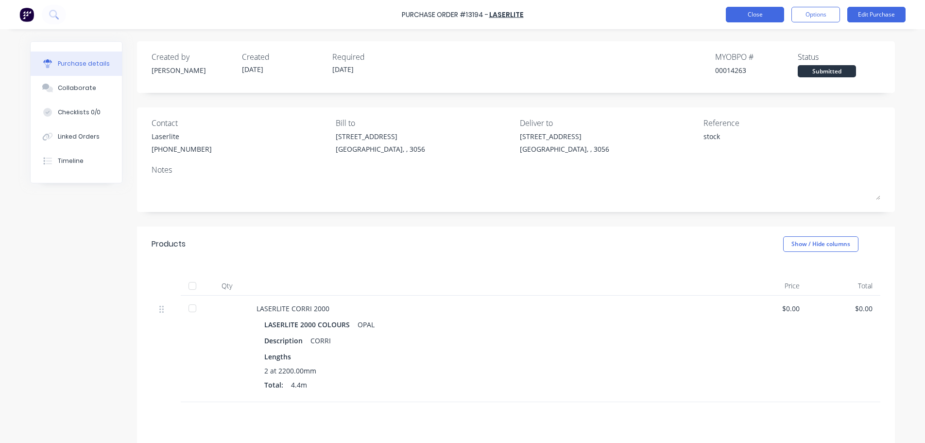
click at [754, 14] on button "Close" at bounding box center [755, 15] width 58 height 16
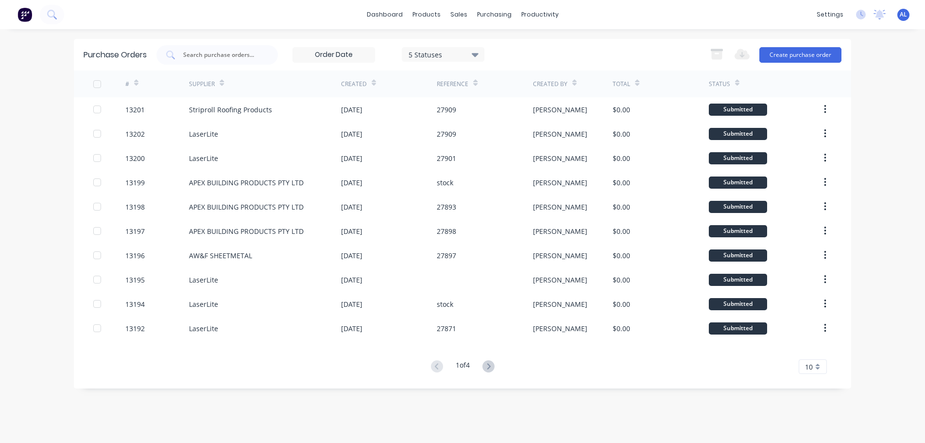
click at [22, 14] on img at bounding box center [24, 14] width 15 height 15
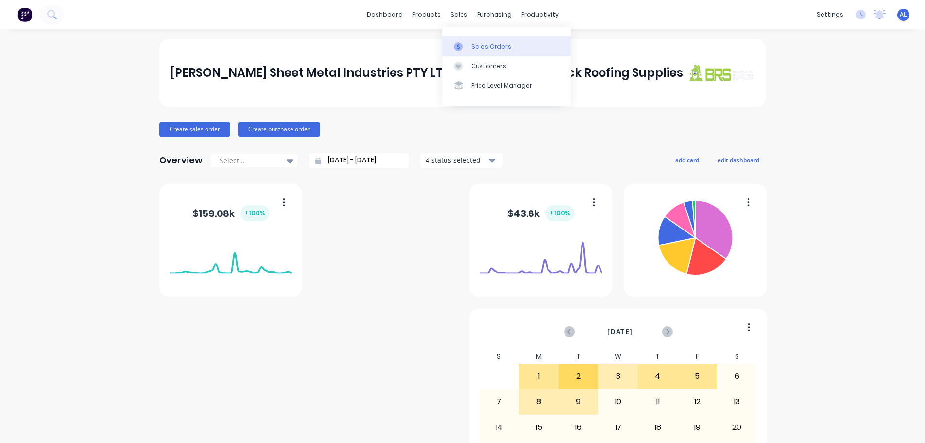
click at [487, 44] on div "Sales Orders" at bounding box center [491, 46] width 40 height 9
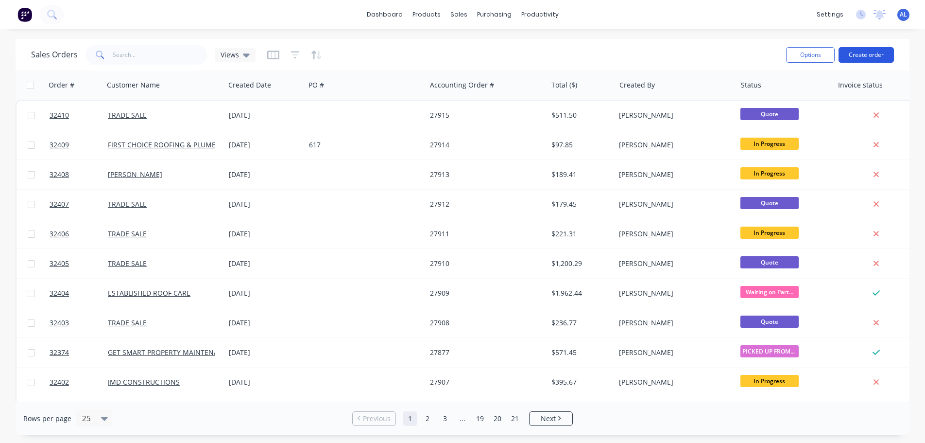
click at [880, 58] on button "Create order" at bounding box center [866, 55] width 55 height 16
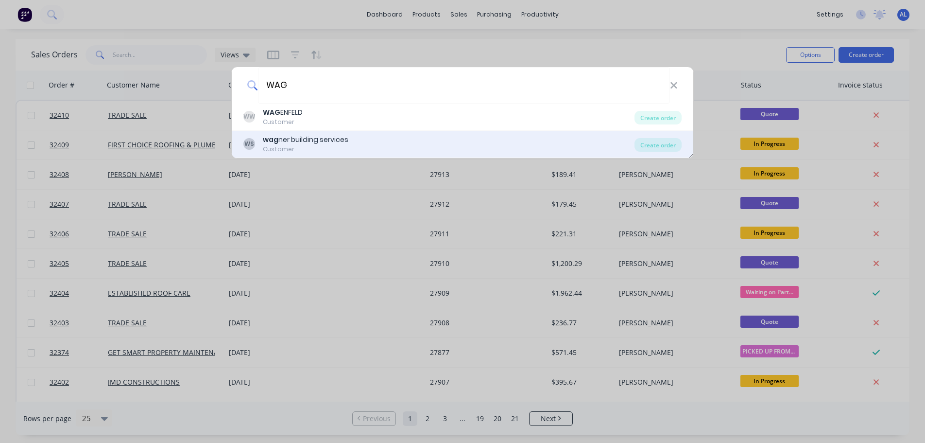
type input "WAG"
click at [314, 139] on div "wag ner building services" at bounding box center [306, 140] width 86 height 10
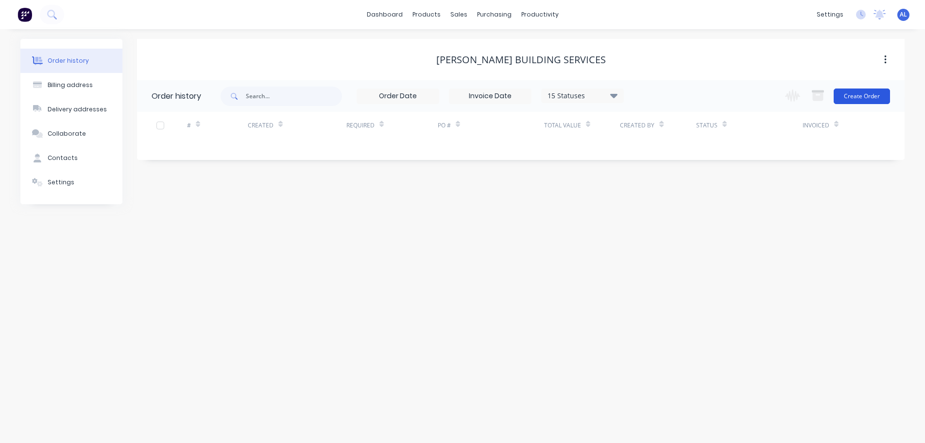
click at [867, 97] on button "Create Order" at bounding box center [862, 96] width 56 height 16
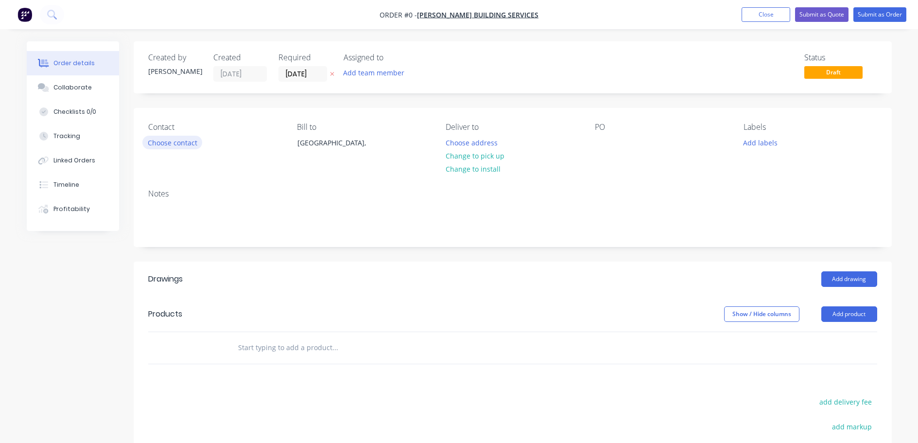
click at [180, 143] on button "Choose contact" at bounding box center [172, 142] width 60 height 13
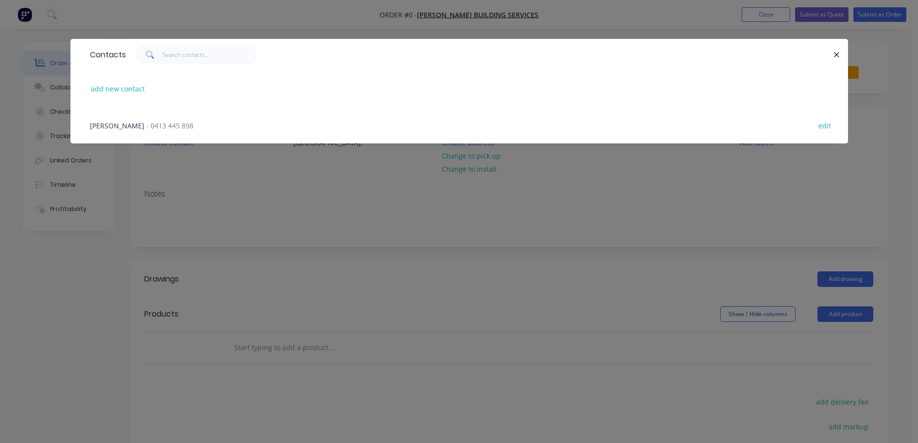
click at [146, 127] on span "- 0413 445 898" at bounding box center [169, 125] width 47 height 9
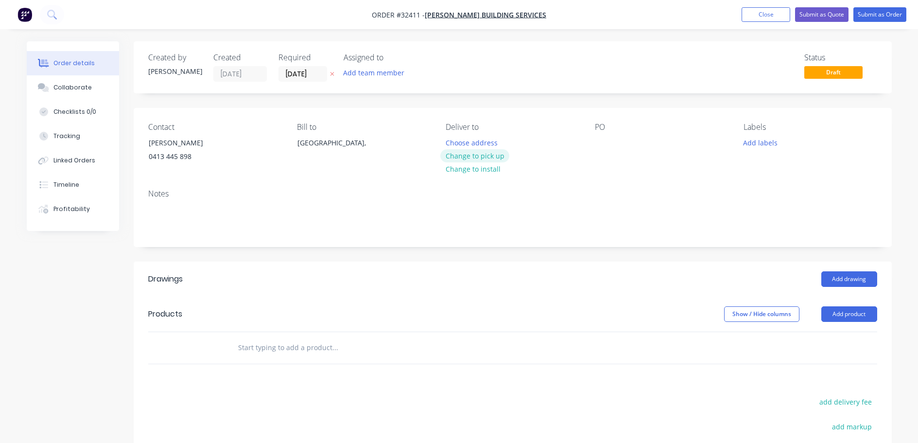
click at [470, 157] on button "Change to pick up" at bounding box center [474, 155] width 69 height 13
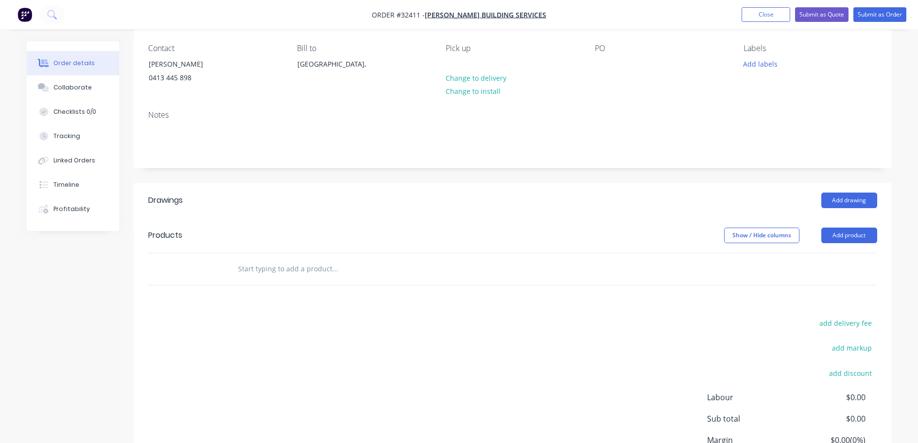
scroll to position [97, 0]
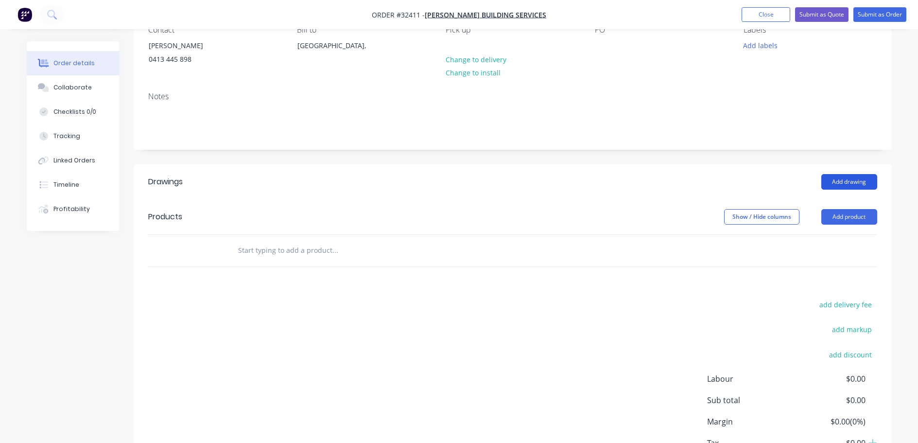
click at [865, 187] on button "Add drawing" at bounding box center [849, 182] width 56 height 16
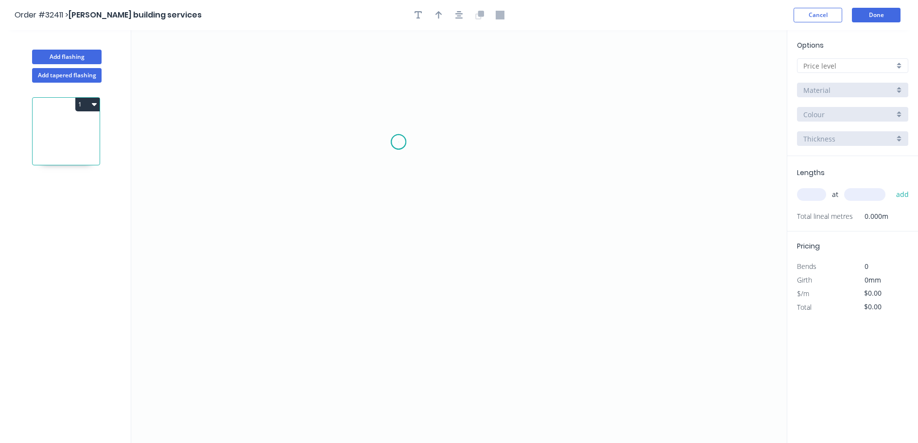
click at [398, 142] on icon "0" at bounding box center [459, 236] width 656 height 413
click at [401, 214] on icon "0" at bounding box center [459, 236] width 656 height 413
click at [603, 225] on icon "0 ?" at bounding box center [459, 236] width 656 height 413
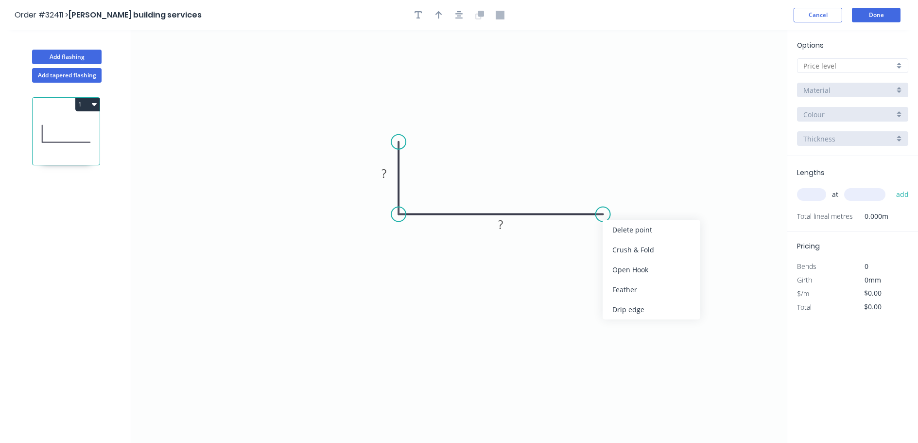
drag, startPoint x: 660, startPoint y: 290, endPoint x: 650, endPoint y: 273, distance: 19.7
click at [660, 290] on div "Feather" at bounding box center [652, 289] width 98 height 20
click at [602, 227] on tspan "15" at bounding box center [596, 230] width 14 height 16
click at [457, 15] on icon "button" at bounding box center [459, 15] width 8 height 9
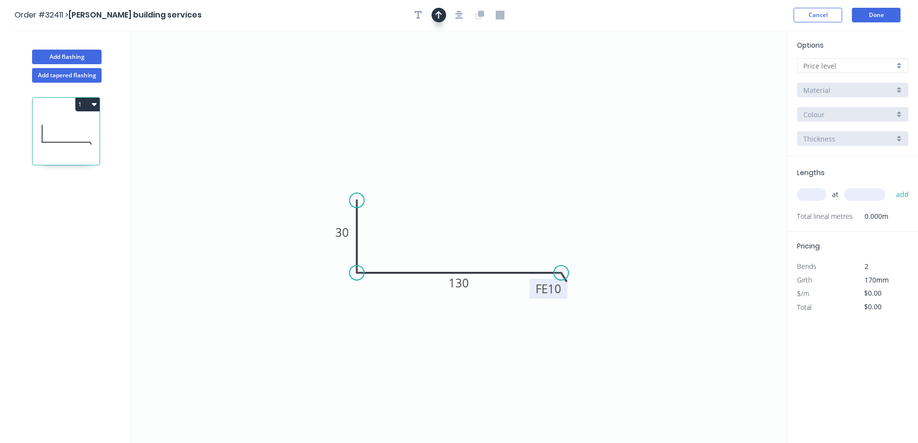
click at [442, 16] on button "button" at bounding box center [439, 15] width 15 height 15
drag, startPoint x: 737, startPoint y: 76, endPoint x: 796, endPoint y: 179, distance: 119.3
click at [467, 222] on icon at bounding box center [467, 210] width 9 height 31
click at [901, 67] on div at bounding box center [852, 65] width 111 height 15
click at [870, 83] on div "A" at bounding box center [852, 84] width 110 height 17
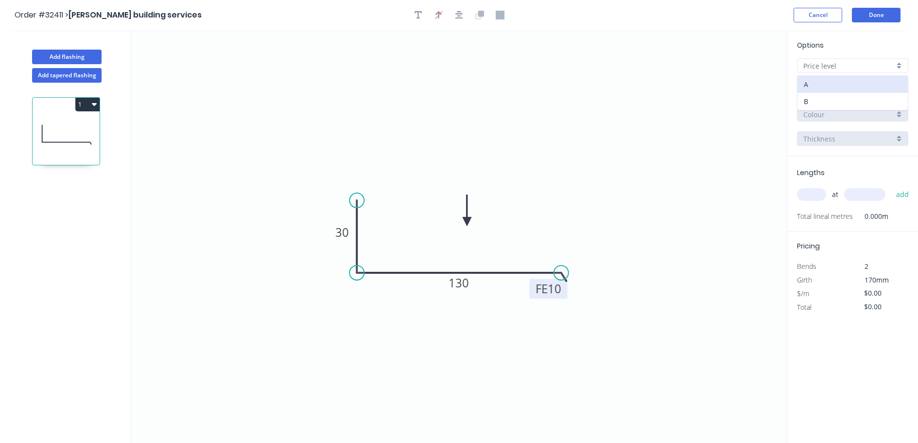
type input "A"
type input "$11.67"
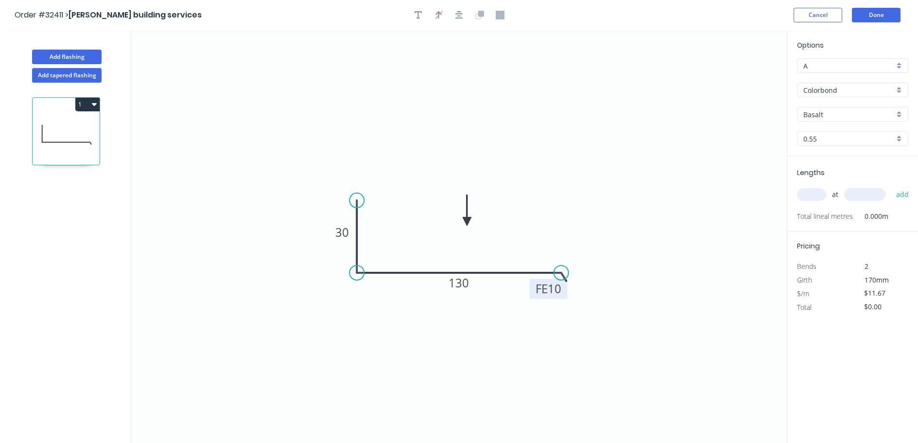
click at [899, 114] on div "Basalt" at bounding box center [852, 114] width 111 height 15
click at [852, 150] on div "Night Sky" at bounding box center [852, 145] width 110 height 17
type input "Night Sky"
click at [816, 196] on input "text" at bounding box center [811, 194] width 29 height 13
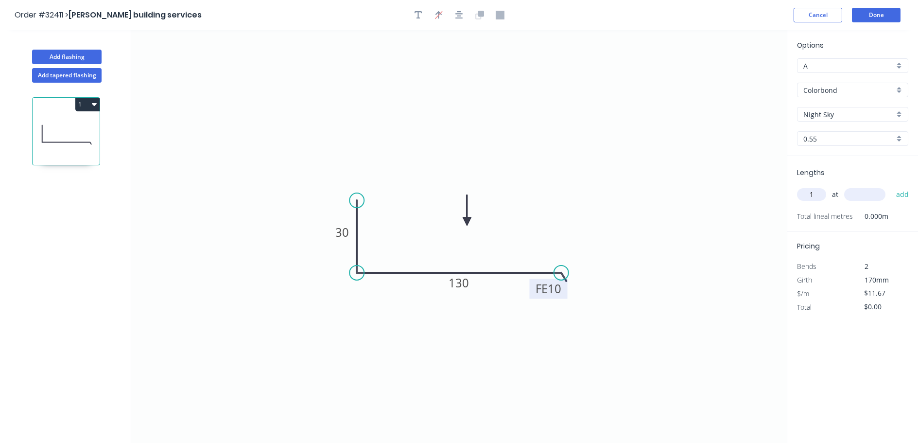
type input "1"
type input "4500"
click at [891, 186] on button "add" at bounding box center [902, 194] width 23 height 17
type input "$52.52"
click at [859, 22] on button "Done" at bounding box center [876, 15] width 49 height 15
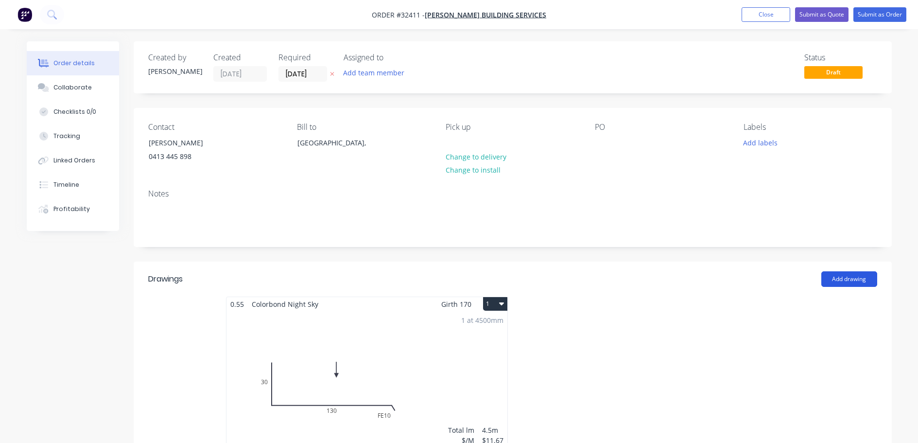
click at [839, 284] on button "Add drawing" at bounding box center [849, 279] width 56 height 16
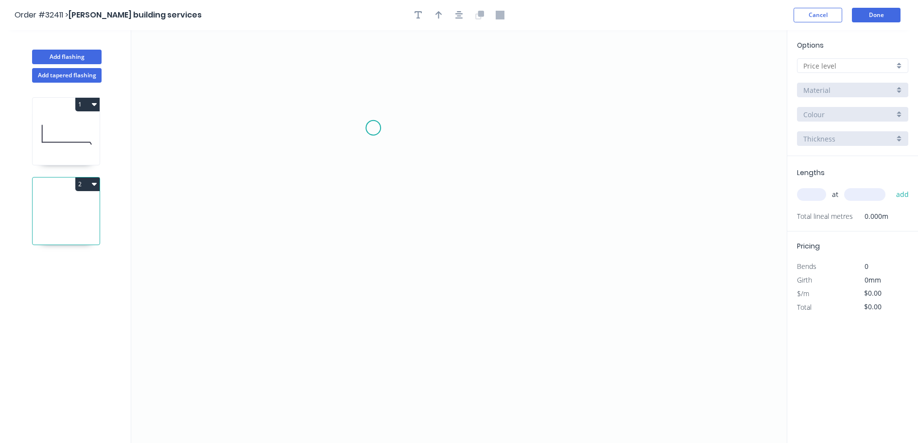
click at [373, 128] on icon "0" at bounding box center [459, 236] width 656 height 413
click at [372, 258] on icon "0" at bounding box center [459, 236] width 656 height 413
click at [589, 265] on icon "0 ?" at bounding box center [459, 236] width 656 height 413
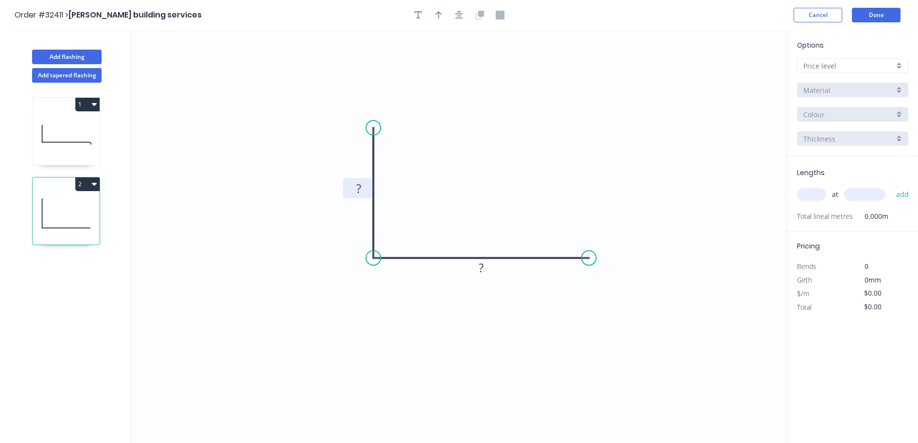
click at [363, 189] on rect at bounding box center [358, 189] width 19 height 14
type input "$23.17"
click at [458, 14] on icon "button" at bounding box center [459, 15] width 8 height 8
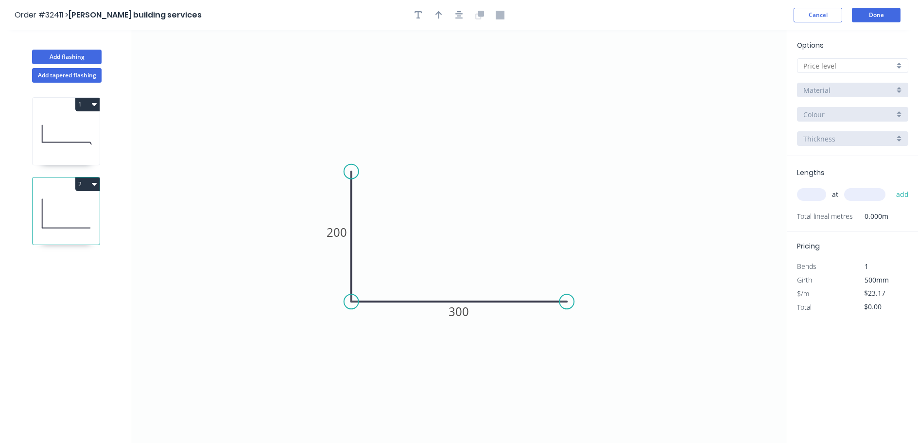
click at [901, 69] on div at bounding box center [852, 65] width 111 height 15
click at [884, 81] on div "A" at bounding box center [852, 84] width 110 height 17
type input "A"
click at [900, 93] on div "Colorbond" at bounding box center [852, 90] width 111 height 15
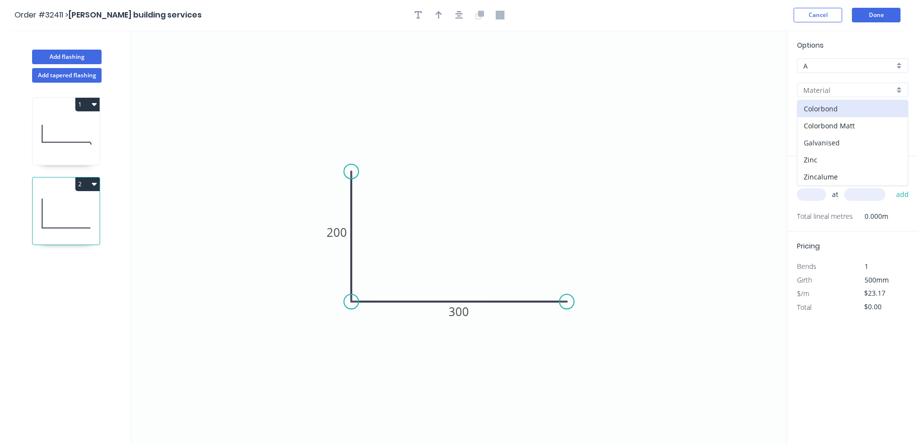
click at [875, 140] on div "Galvanised" at bounding box center [852, 142] width 110 height 17
type input "Galvanised"
type input "$45.50"
click at [811, 197] on input "text" at bounding box center [811, 194] width 29 height 13
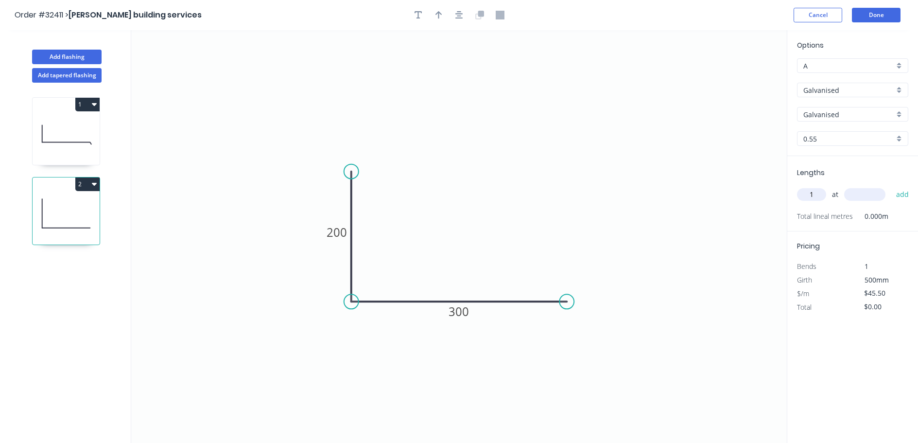
type input "1"
type input "300"
click at [891, 186] on button "add" at bounding box center [902, 194] width 23 height 17
click at [873, 323] on input "$45.50" at bounding box center [880, 320] width 33 height 14
type input "$65.50"
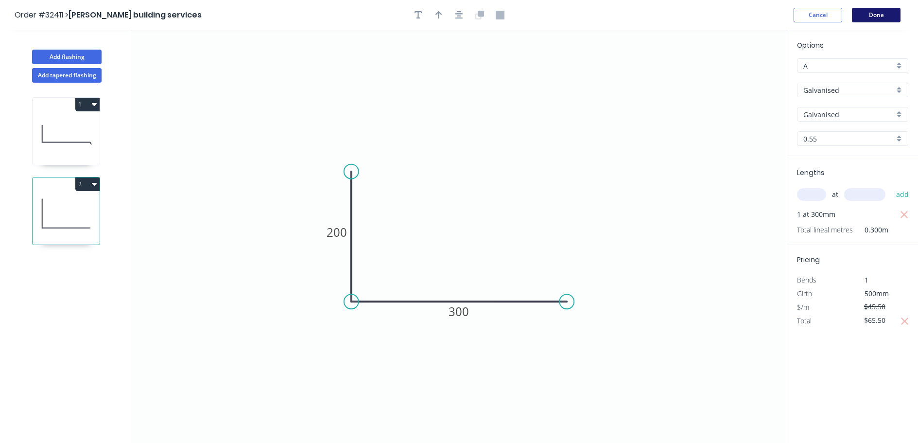
click at [877, 18] on button "Done" at bounding box center [876, 15] width 49 height 15
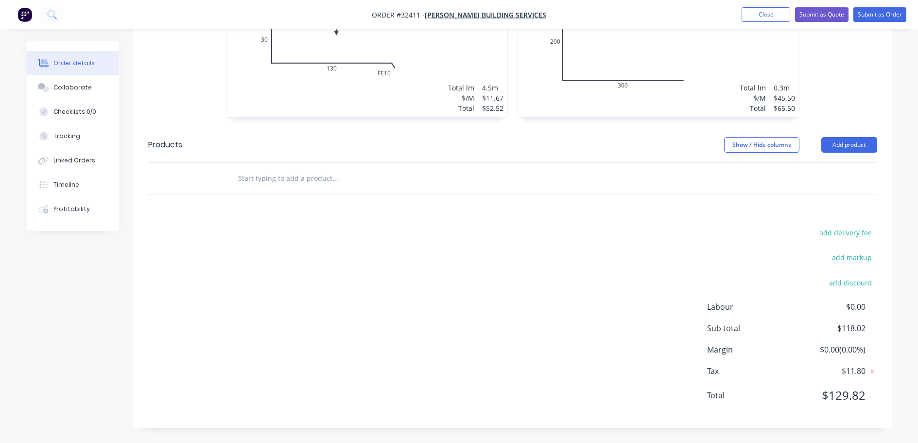
scroll to position [2, 0]
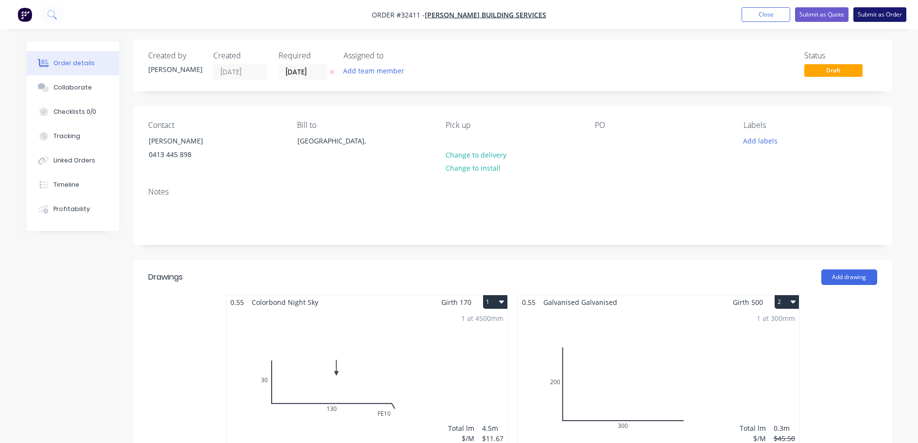
click at [878, 15] on button "Submit as Order" at bounding box center [879, 14] width 53 height 15
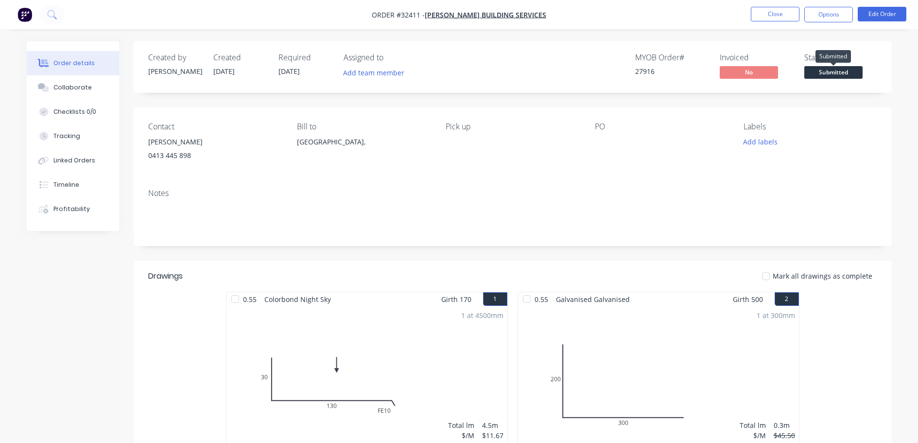
click at [826, 73] on span "Submitted" at bounding box center [833, 72] width 58 height 12
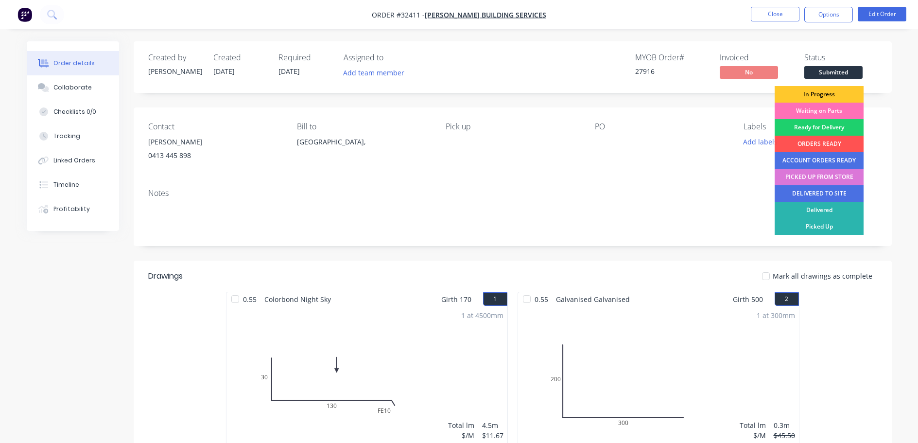
click at [820, 95] on div "In Progress" at bounding box center [819, 94] width 89 height 17
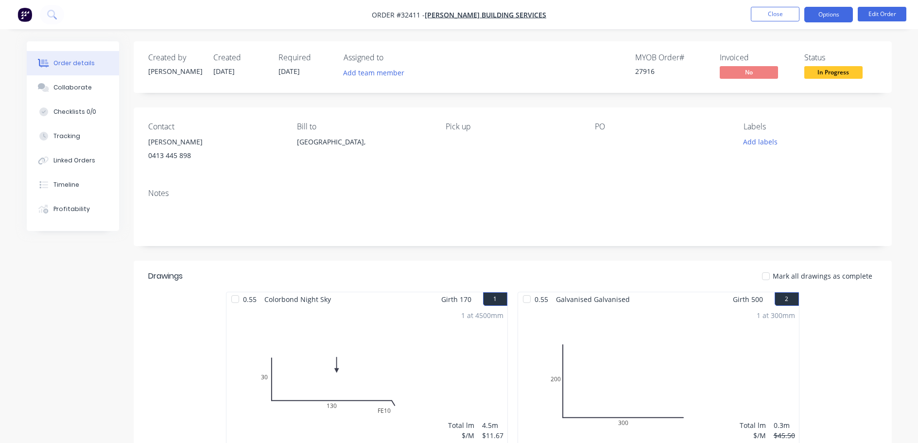
click at [835, 16] on button "Options" at bounding box center [828, 15] width 49 height 16
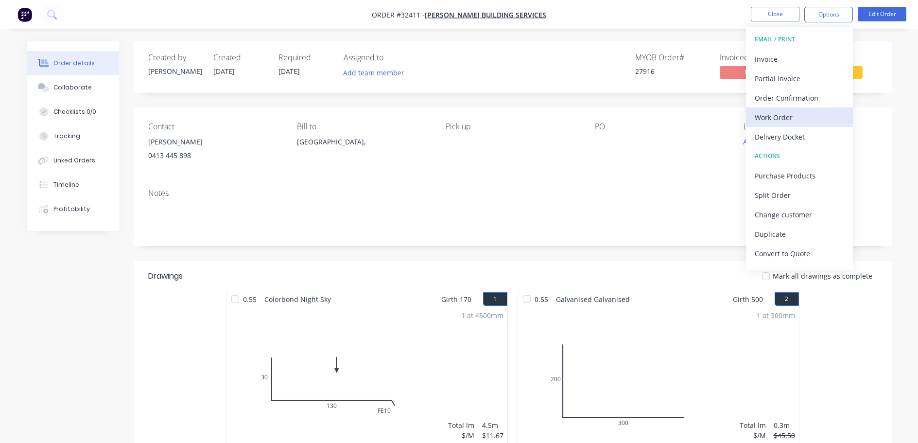
click at [782, 113] on div "Work Order" at bounding box center [799, 117] width 89 height 14
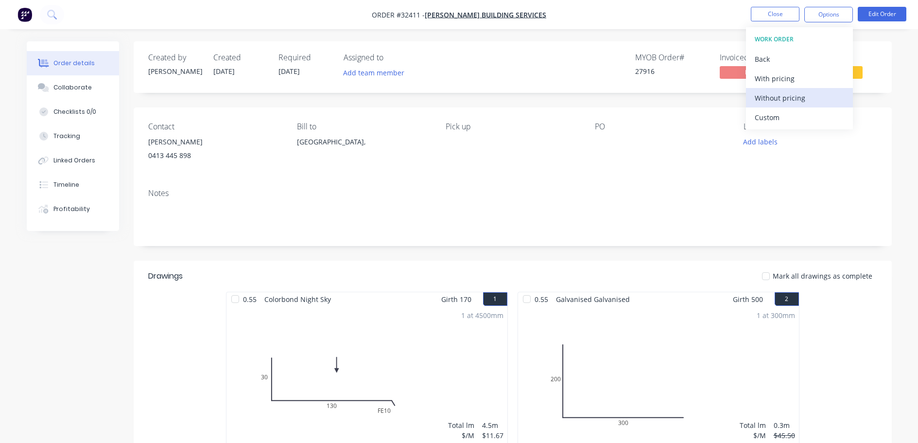
click at [791, 100] on div "Without pricing" at bounding box center [799, 98] width 89 height 14
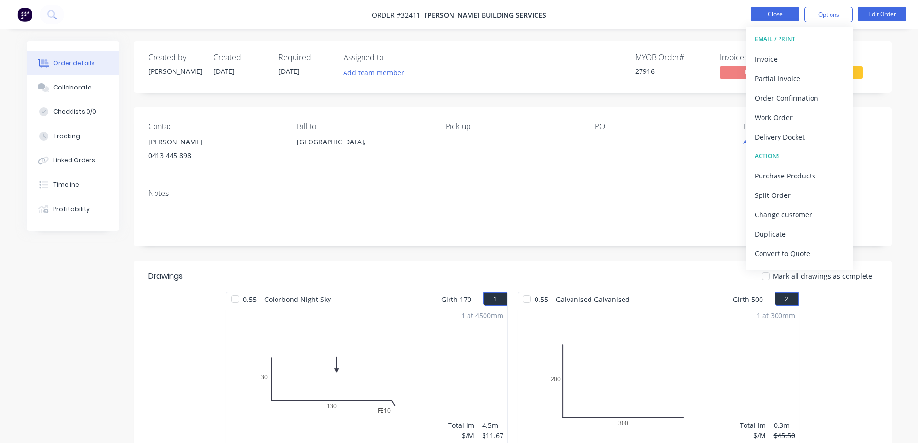
click at [779, 15] on button "Close" at bounding box center [775, 14] width 49 height 15
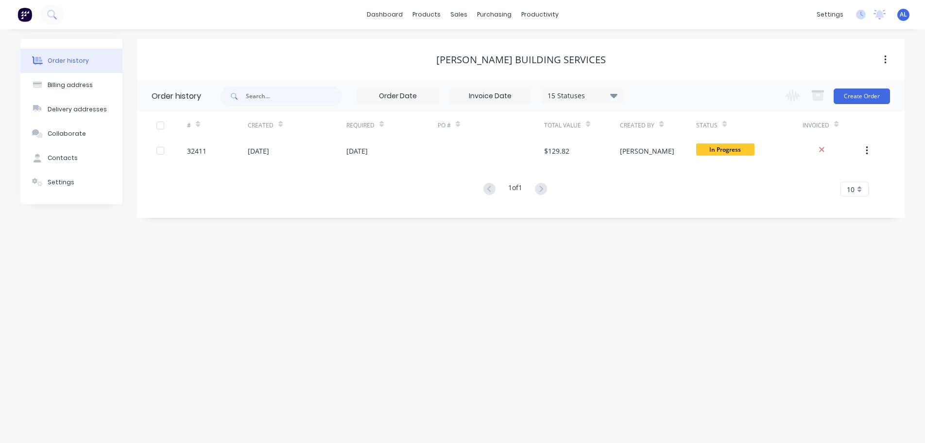
click at [15, 14] on button at bounding box center [25, 14] width 20 height 19
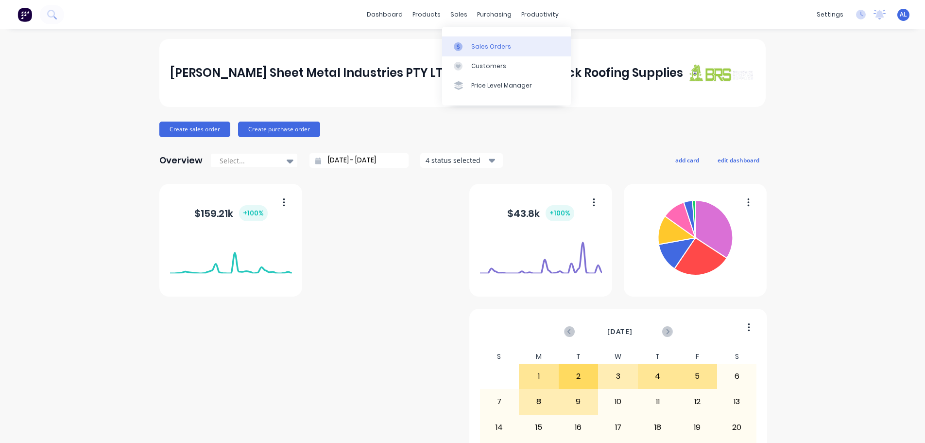
click at [482, 48] on div "Sales Orders" at bounding box center [491, 46] width 40 height 9
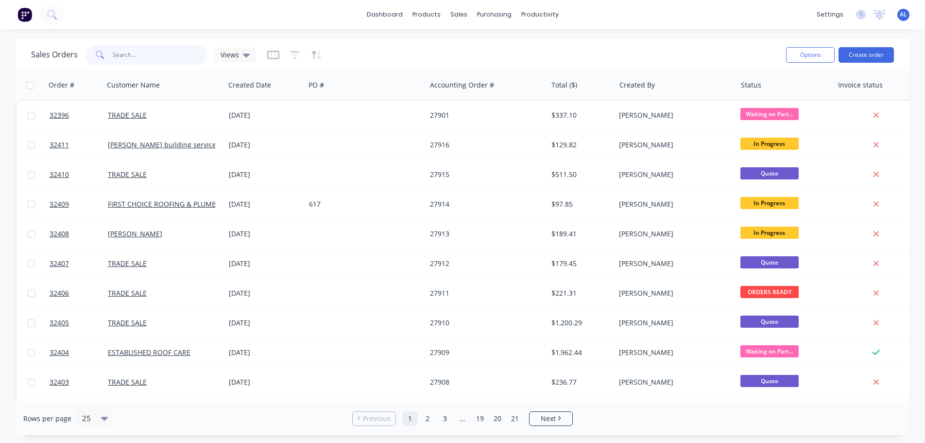
click at [149, 53] on input "text" at bounding box center [160, 54] width 95 height 19
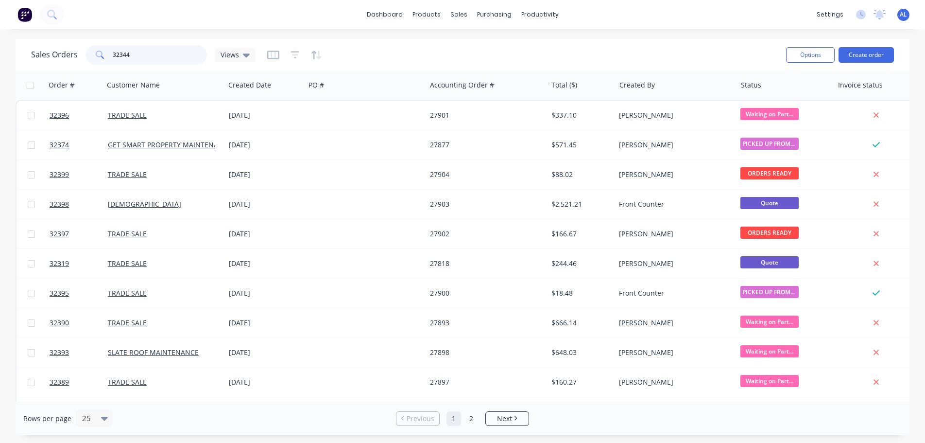
type input "32344"
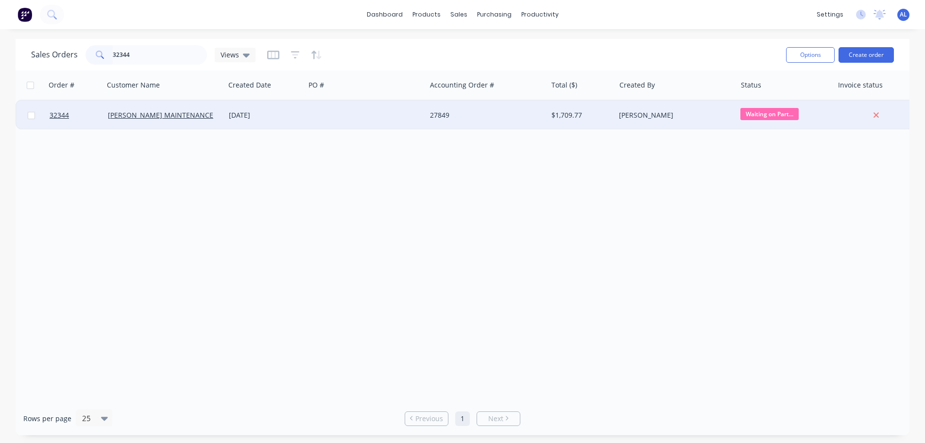
click at [491, 111] on div "27849" at bounding box center [484, 115] width 108 height 10
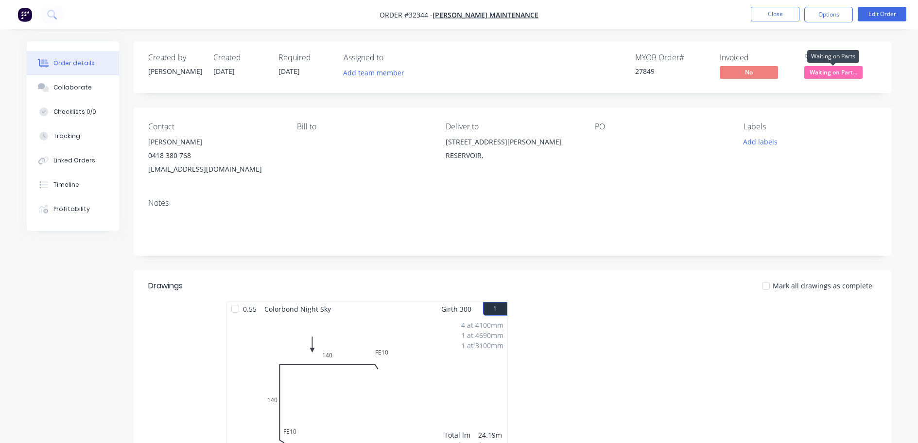
click at [835, 74] on span "Waiting on Part..." at bounding box center [833, 72] width 58 height 12
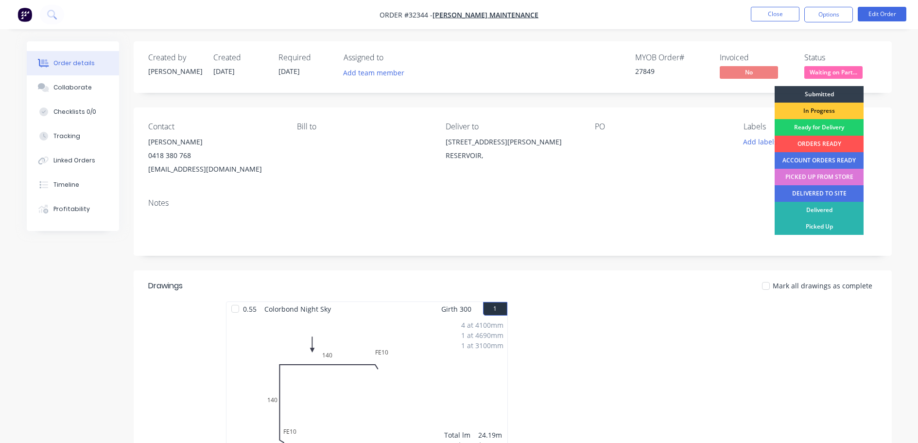
click at [826, 193] on div "DELIVERED TO SITE" at bounding box center [819, 193] width 89 height 17
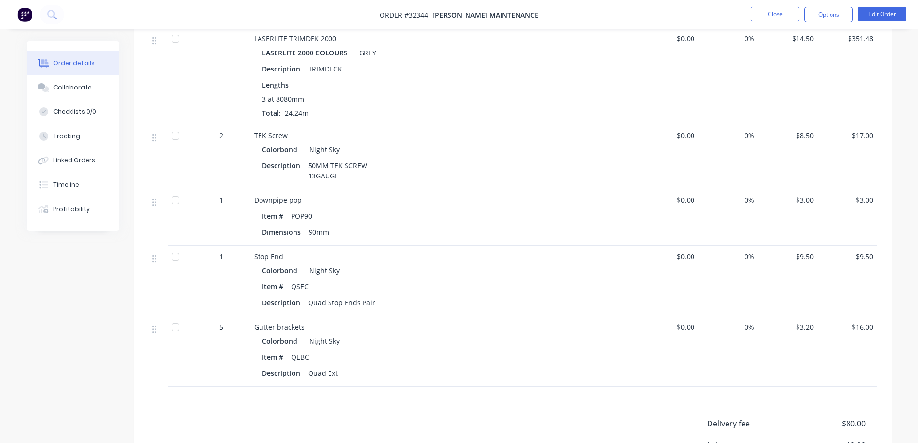
scroll to position [680, 0]
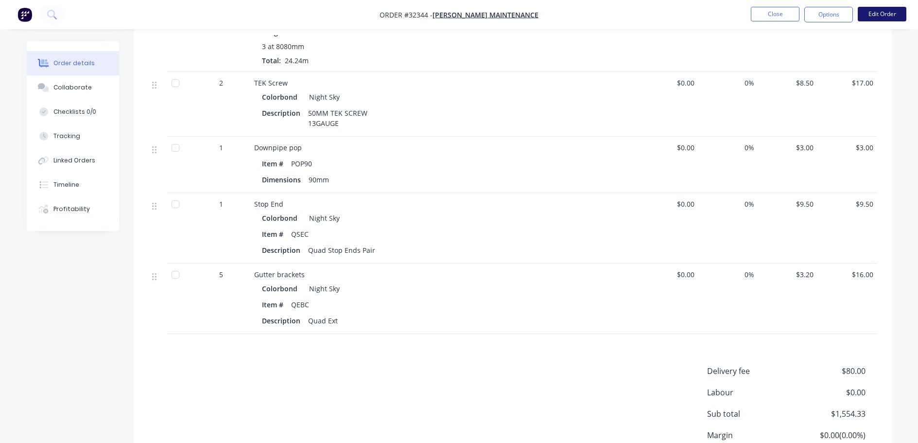
click at [886, 12] on button "Edit Order" at bounding box center [882, 14] width 49 height 15
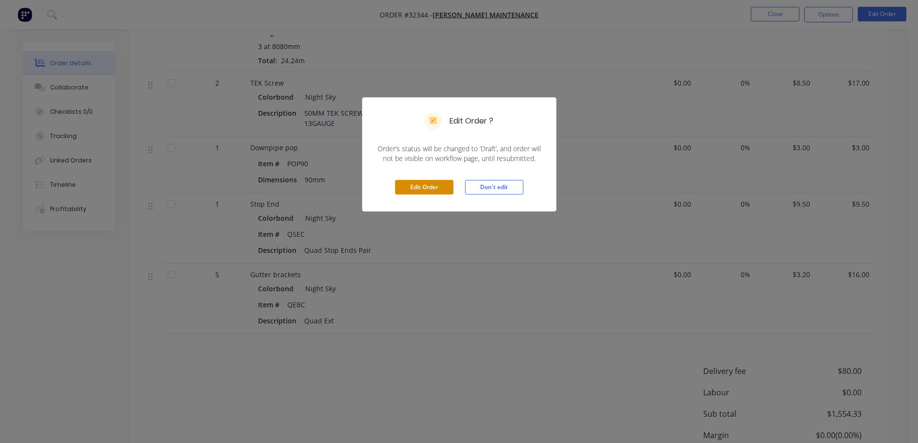
click at [416, 188] on button "Edit Order" at bounding box center [424, 187] width 58 height 15
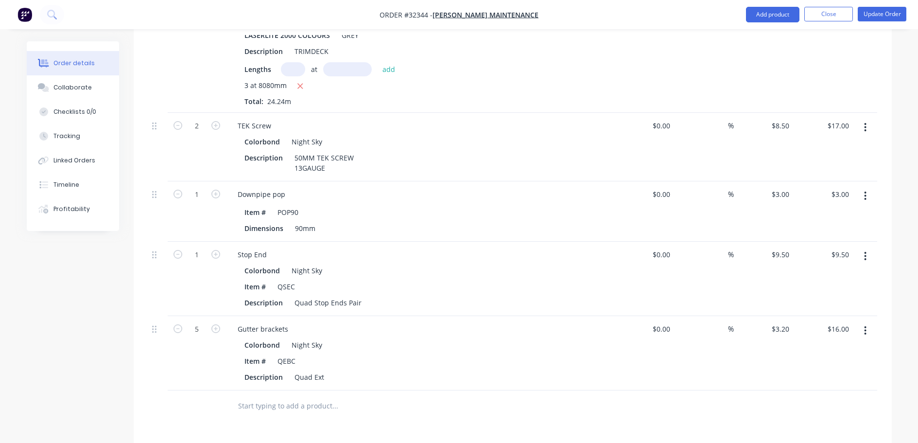
click at [864, 322] on button "button" at bounding box center [865, 330] width 23 height 17
click at [817, 407] on div "Delete" at bounding box center [831, 414] width 75 height 14
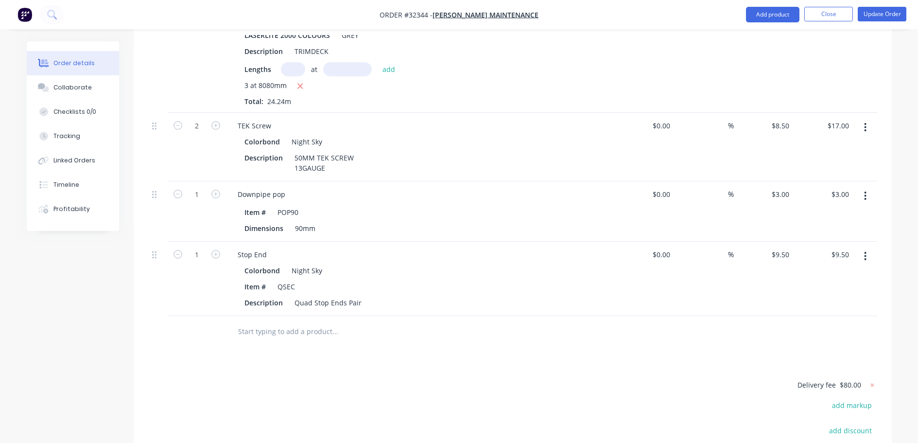
click at [865, 252] on icon "button" at bounding box center [866, 256] width 2 height 9
click at [807, 333] on div "Delete" at bounding box center [831, 340] width 75 height 14
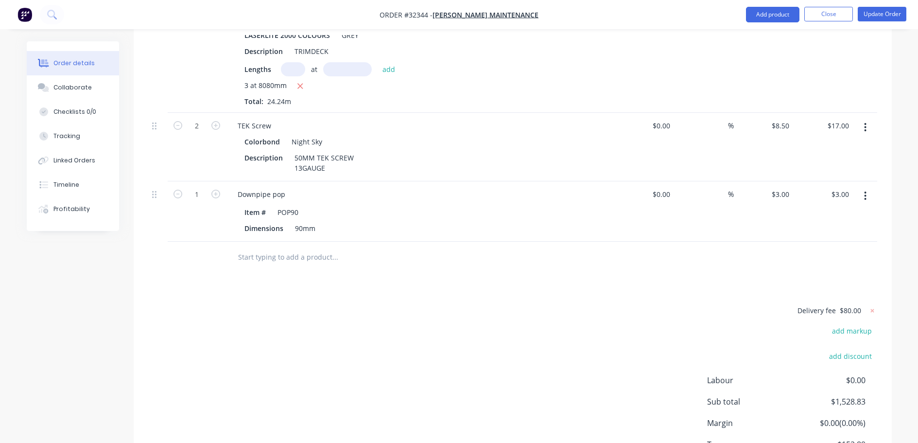
click at [866, 191] on icon "button" at bounding box center [866, 195] width 2 height 9
click at [826, 273] on div "Delete" at bounding box center [831, 280] width 75 height 14
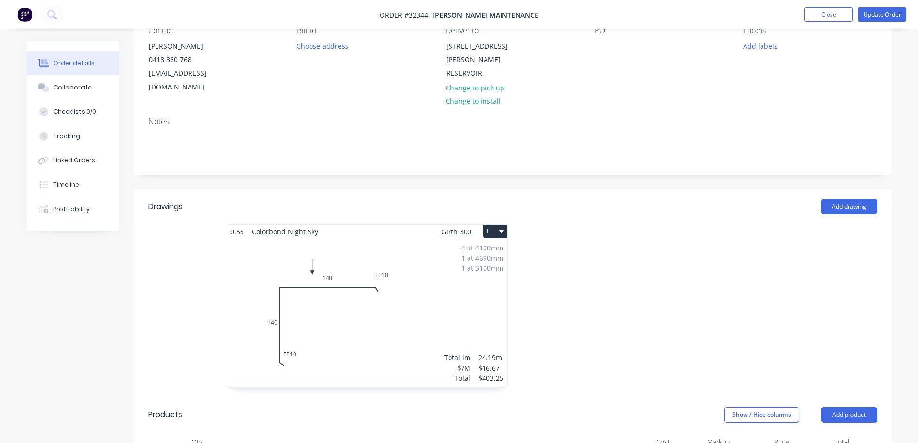
scroll to position [0, 0]
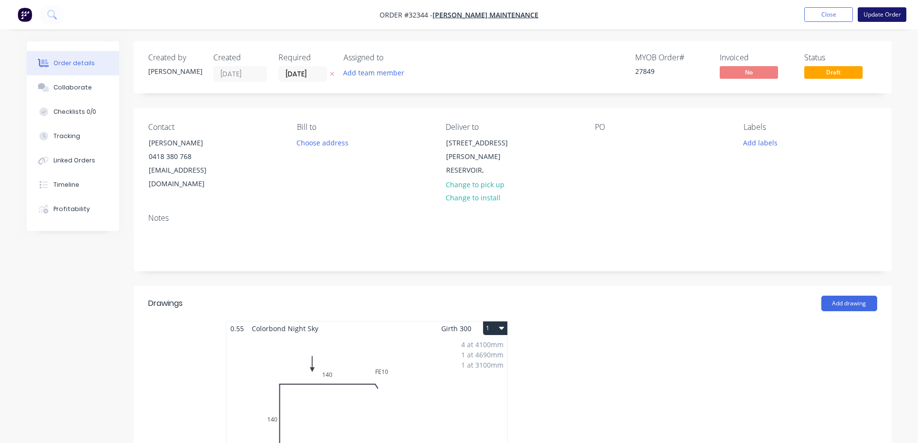
click at [872, 15] on button "Update Order" at bounding box center [882, 14] width 49 height 15
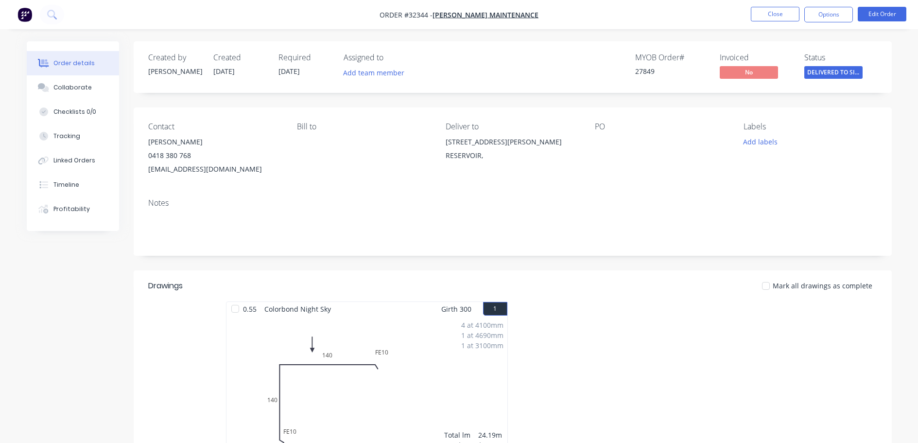
click at [824, 14] on button "Options" at bounding box center [828, 15] width 49 height 16
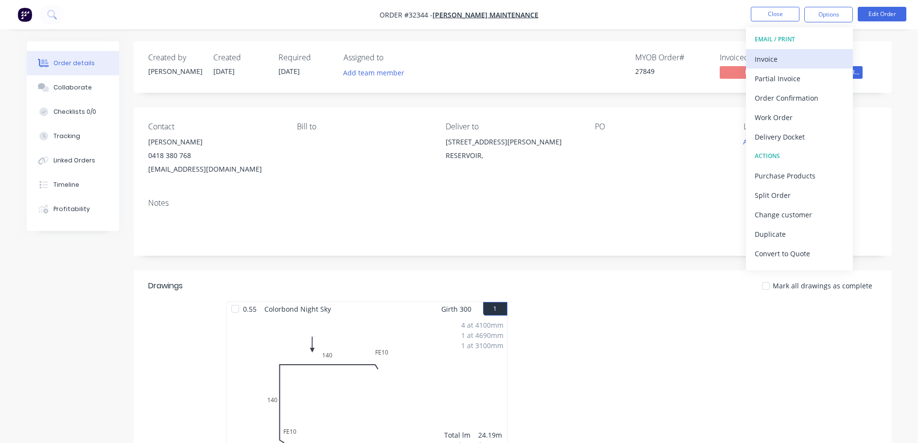
click at [769, 60] on div "Invoice" at bounding box center [799, 59] width 89 height 14
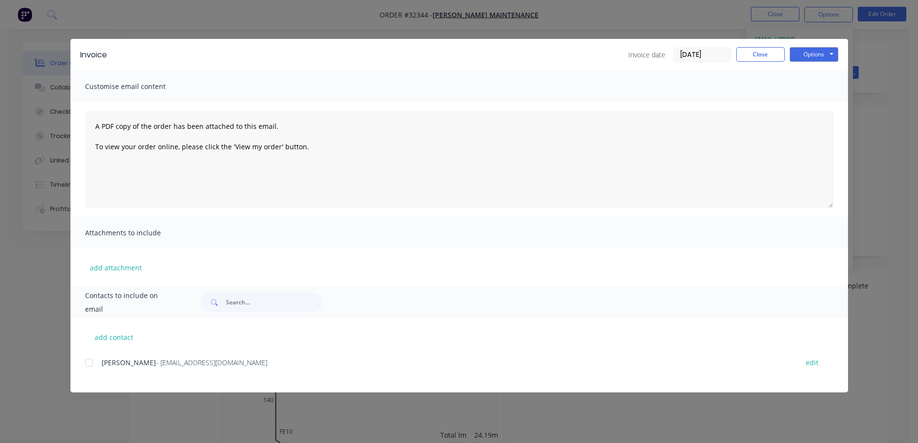
drag, startPoint x: 88, startPoint y: 365, endPoint x: 93, endPoint y: 363, distance: 5.2
click at [90, 364] on div at bounding box center [88, 362] width 19 height 19
click at [811, 52] on button "Options" at bounding box center [814, 54] width 49 height 15
click at [821, 101] on button "Email" at bounding box center [821, 104] width 62 height 16
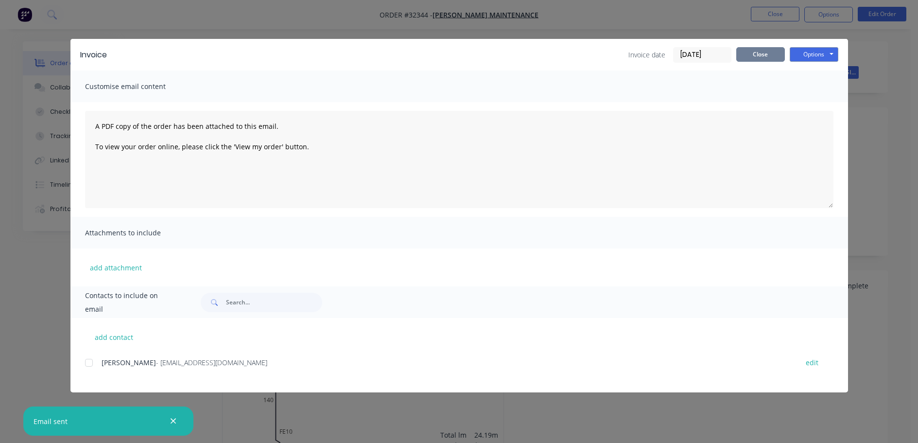
click at [772, 53] on button "Close" at bounding box center [760, 54] width 49 height 15
